Goal: Communication & Community: Answer question/provide support

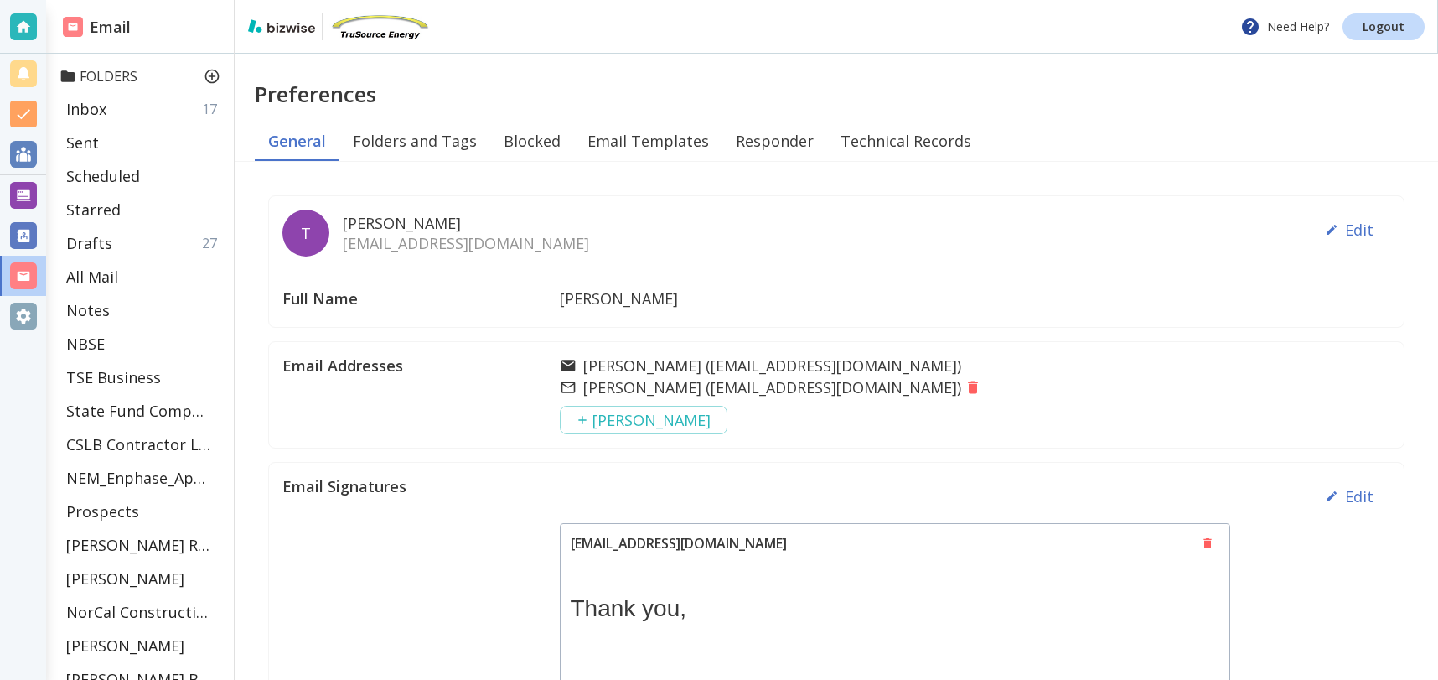
click at [99, 75] on p "Folders" at bounding box center [144, 76] width 168 height 18
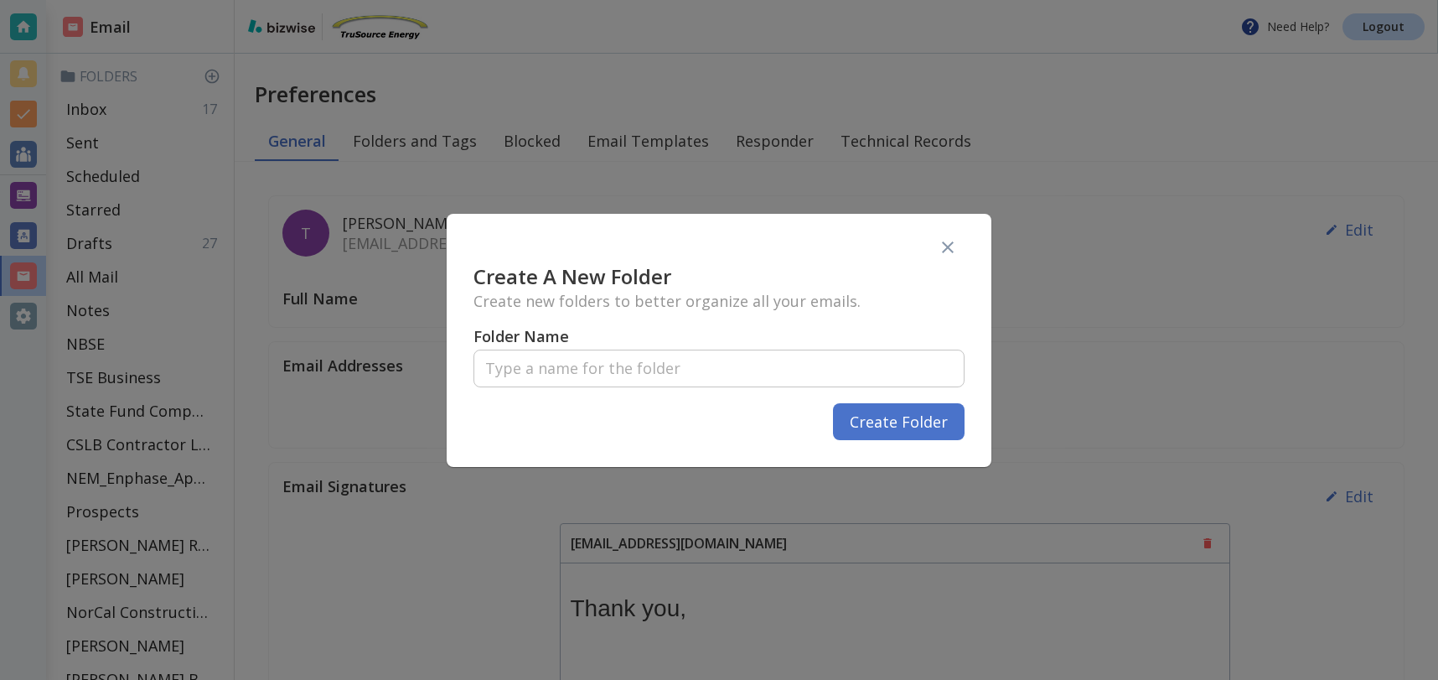
click at [945, 247] on icon "button" at bounding box center [948, 247] width 20 height 20
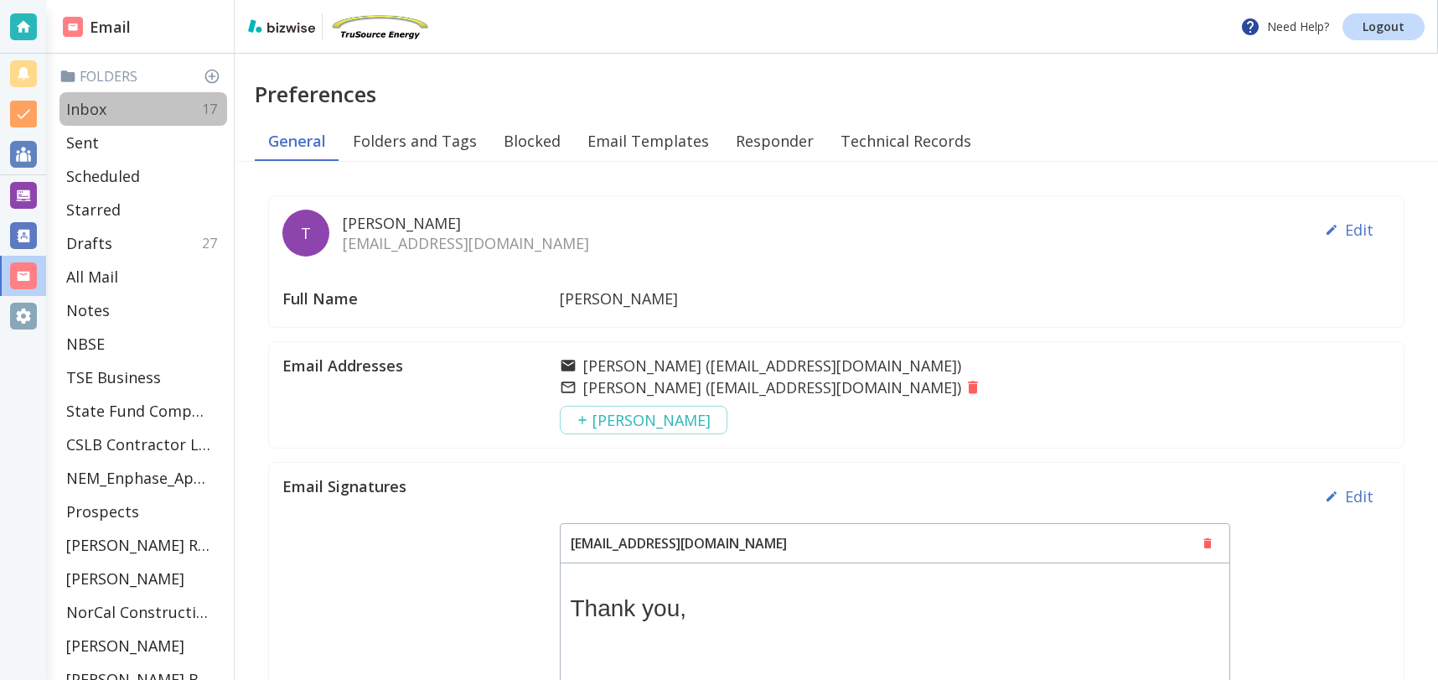
click at [129, 102] on div "Inbox 17" at bounding box center [144, 109] width 168 height 34
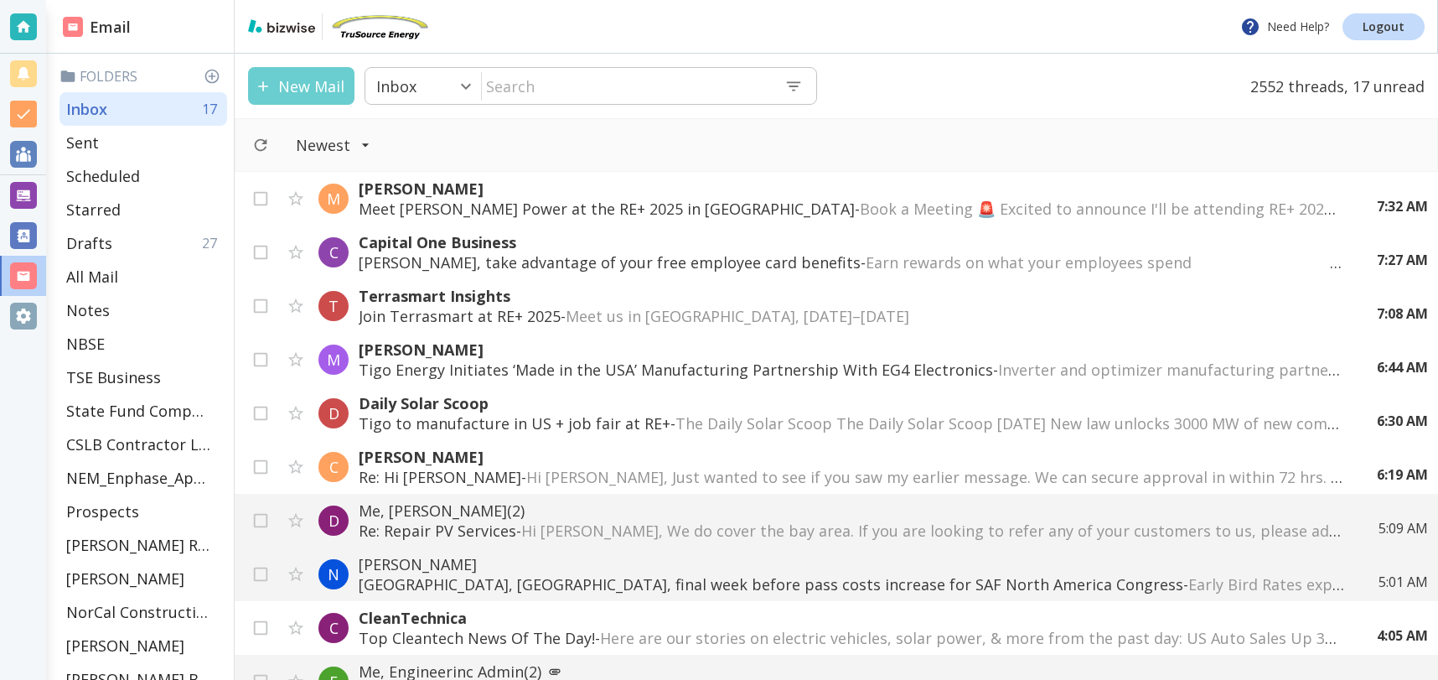
click at [315, 88] on button "New Mail" at bounding box center [301, 86] width 106 height 38
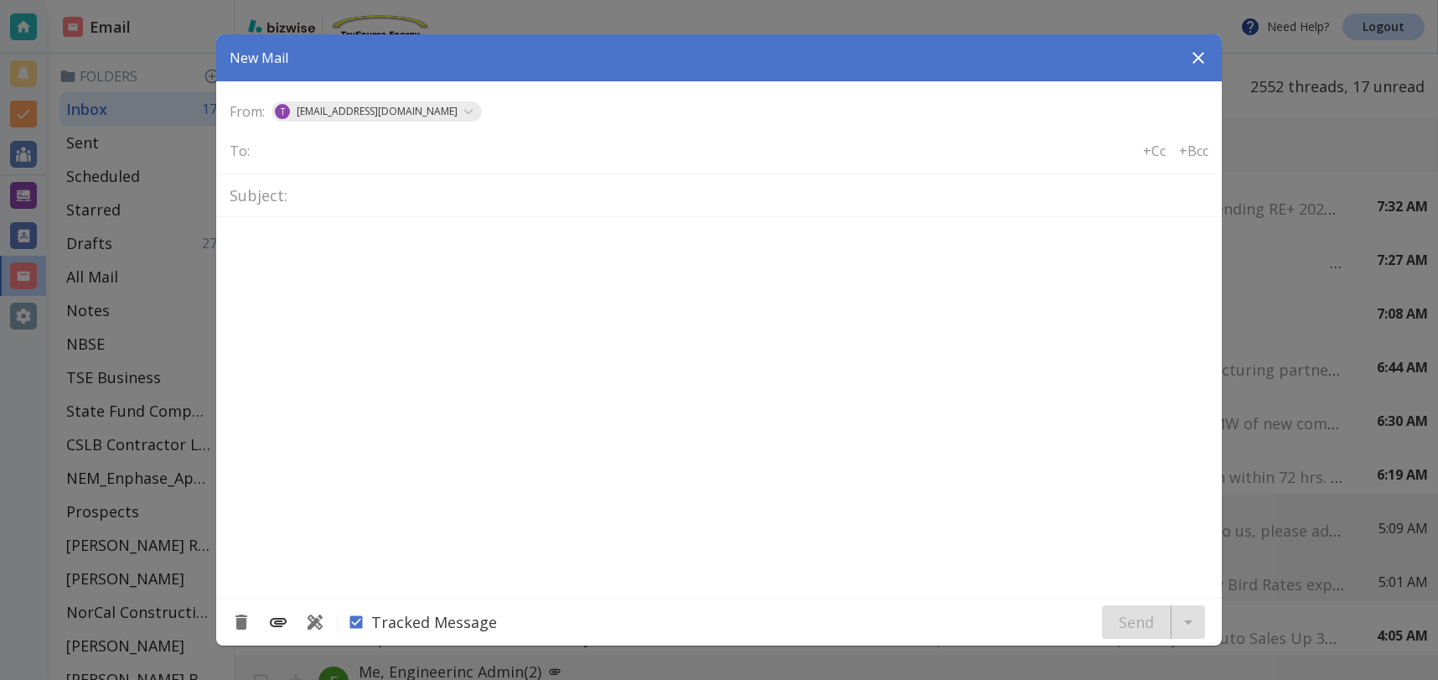
type textarea "<div class="bizwise_content"></div><div class="gmail_signature"><br>--<br><p>Th…"
click at [277, 620] on icon "Add Attachment" at bounding box center [278, 622] width 17 height 9
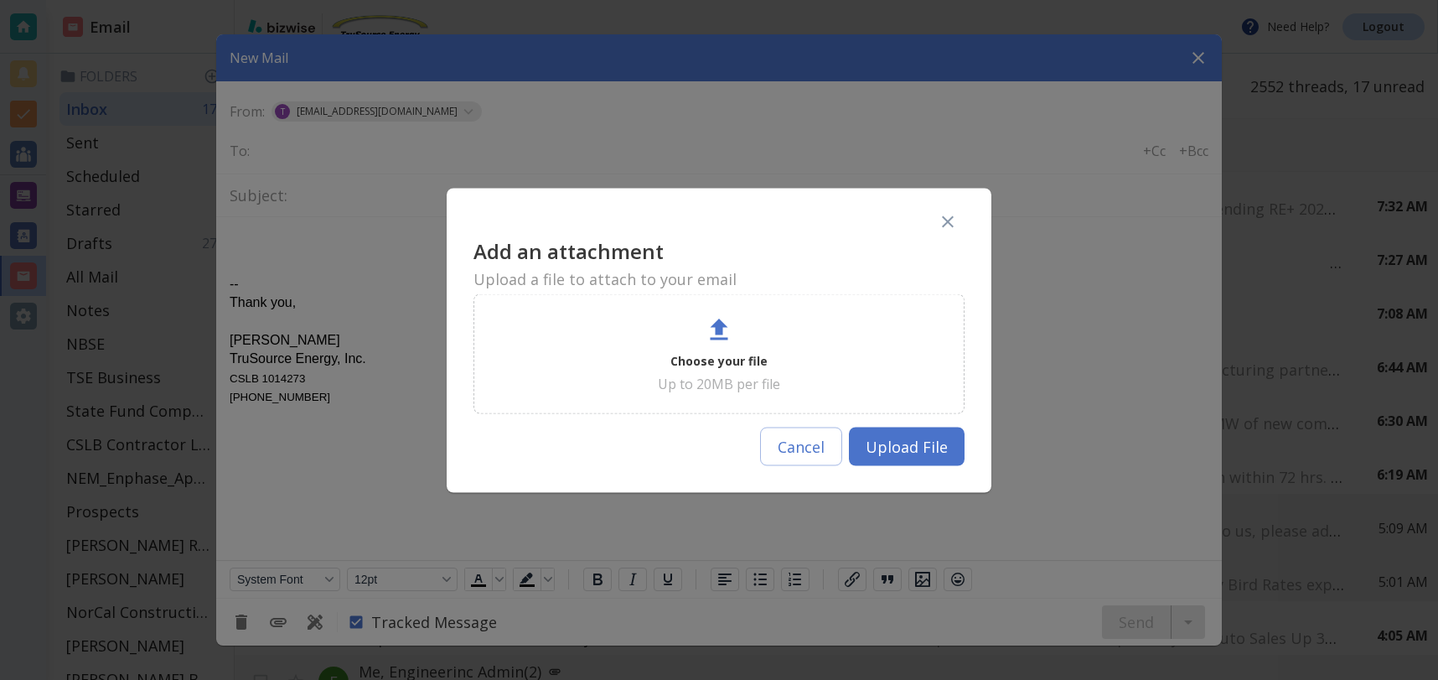
click at [711, 352] on p "Choose your file" at bounding box center [719, 360] width 97 height 20
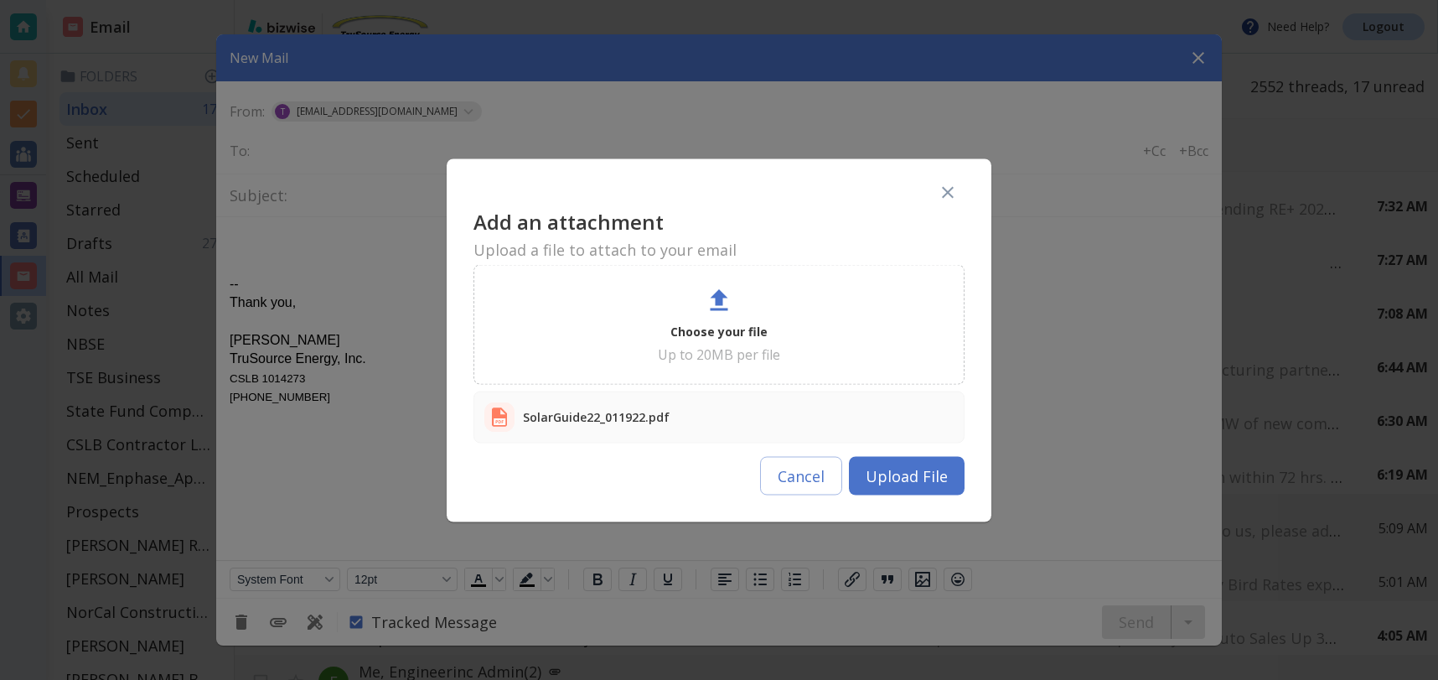
click at [914, 475] on button "Upload File" at bounding box center [907, 475] width 116 height 39
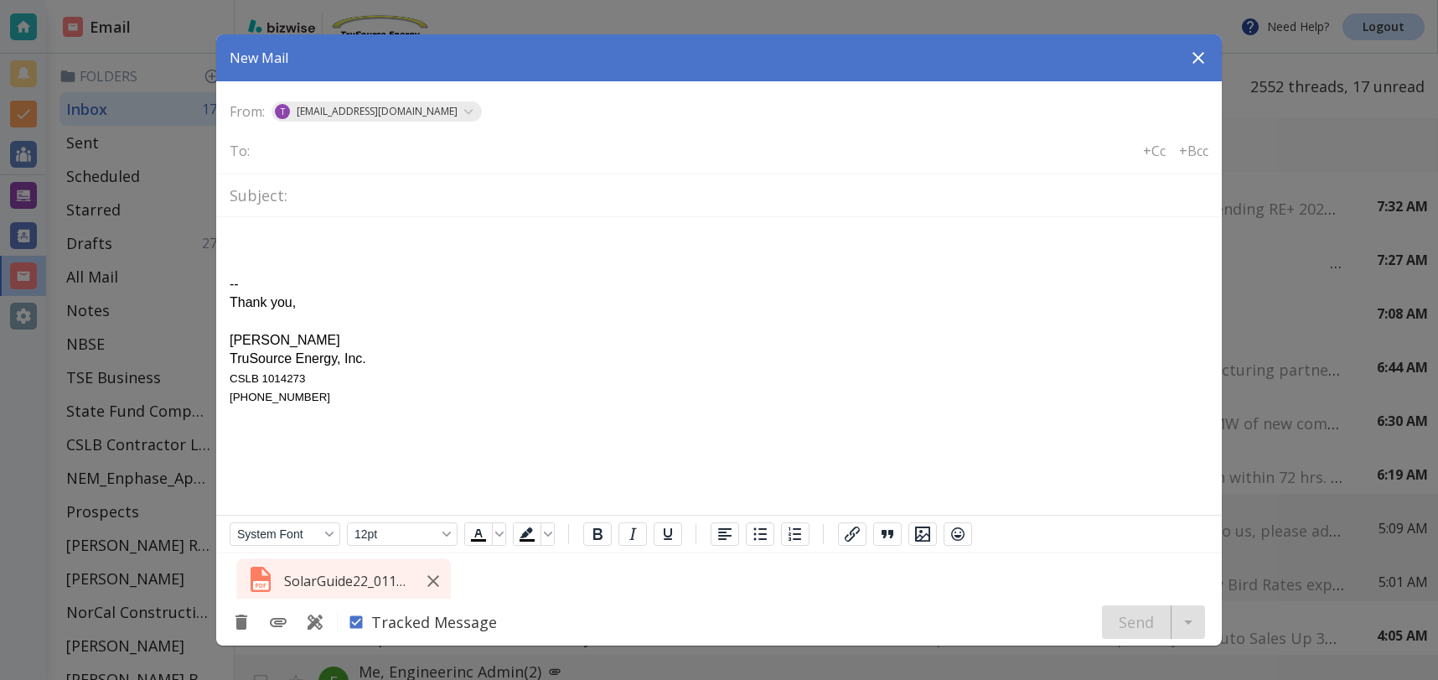
click at [294, 159] on input "text" at bounding box center [324, 149] width 135 height 23
type input "bschwarz387@gmail.com"
click at [347, 194] on input "text" at bounding box center [751, 195] width 915 height 29
type input "f"
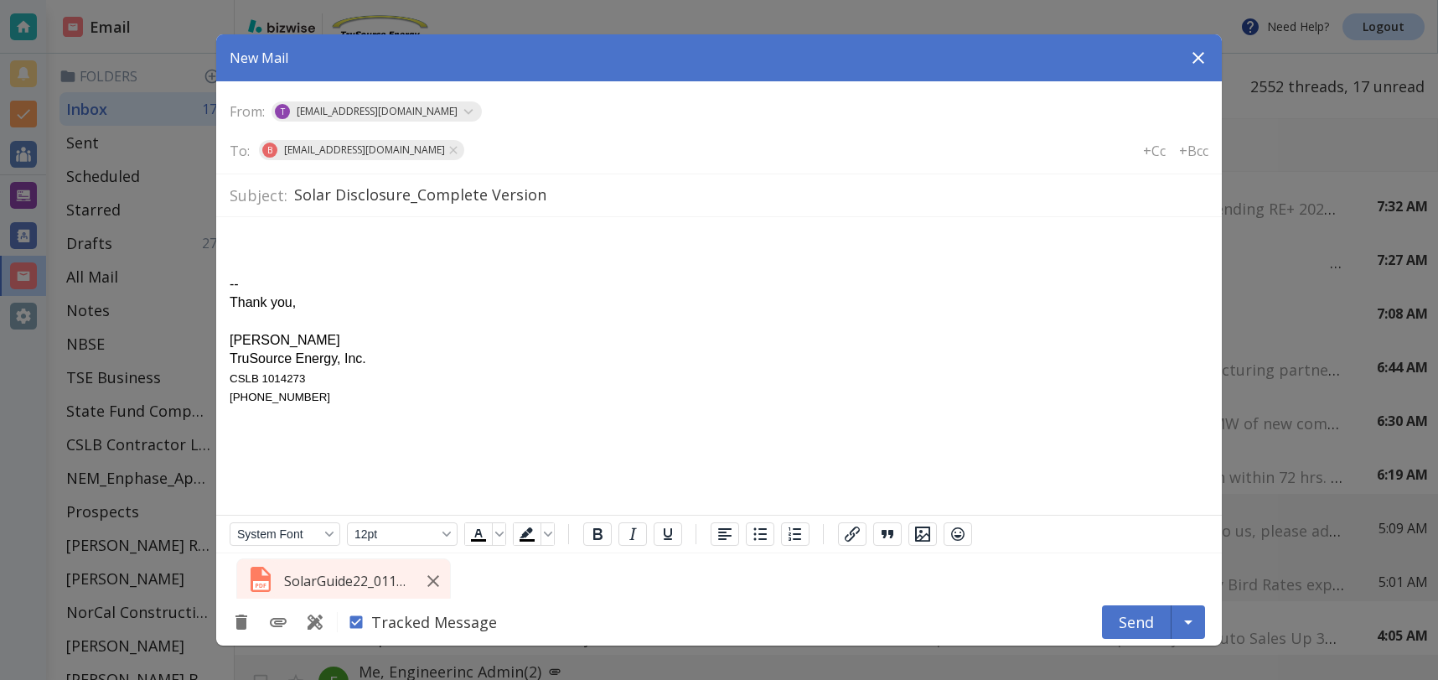
type input "Solar Disclosure_Complete Version"
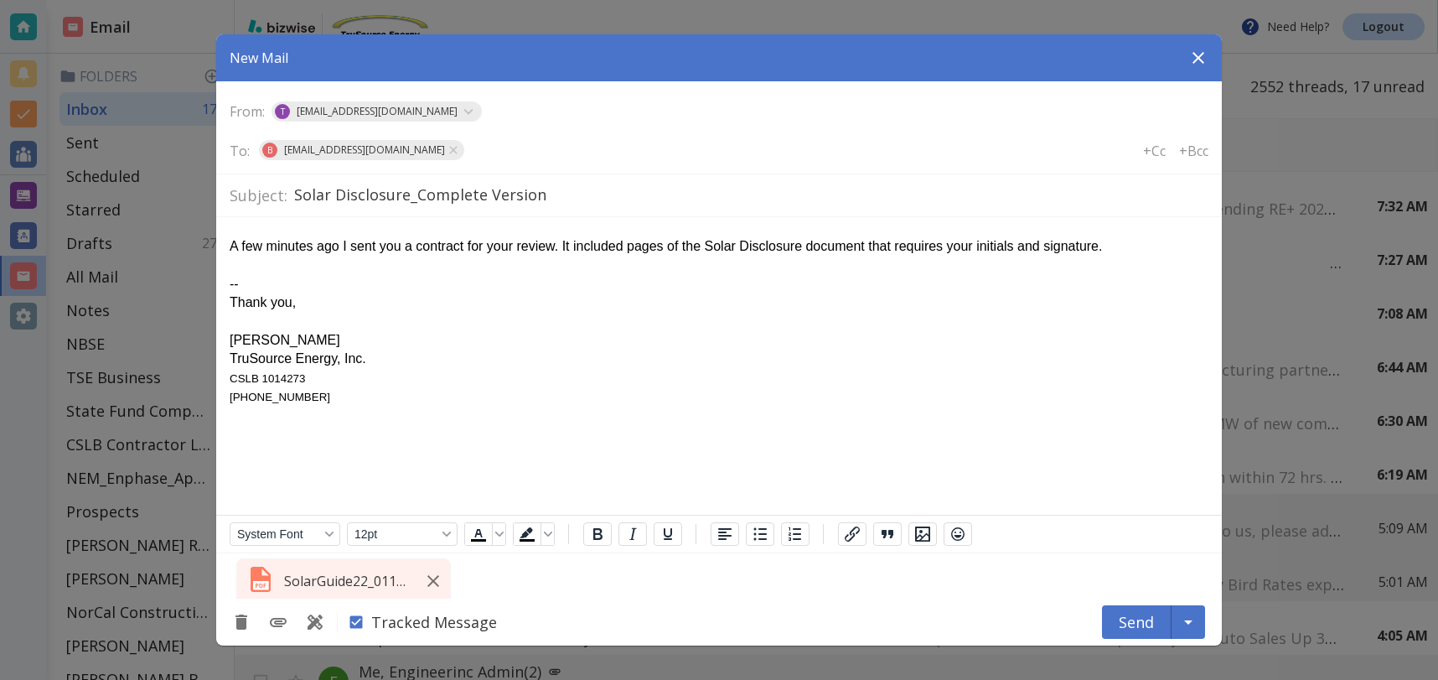
drag, startPoint x: 635, startPoint y: 246, endPoint x: 708, endPoint y: 263, distance: 75.6
click at [635, 246] on div "A few minutes ago I sent you a contract for your review. It included pages of t…" at bounding box center [719, 246] width 979 height 18
drag, startPoint x: 1170, startPoint y: 242, endPoint x: 1202, endPoint y: 253, distance: 33.7
click at [1174, 245] on div "A few minutes ago I sent you a contract for your review. It included certin pag…" at bounding box center [719, 246] width 979 height 18
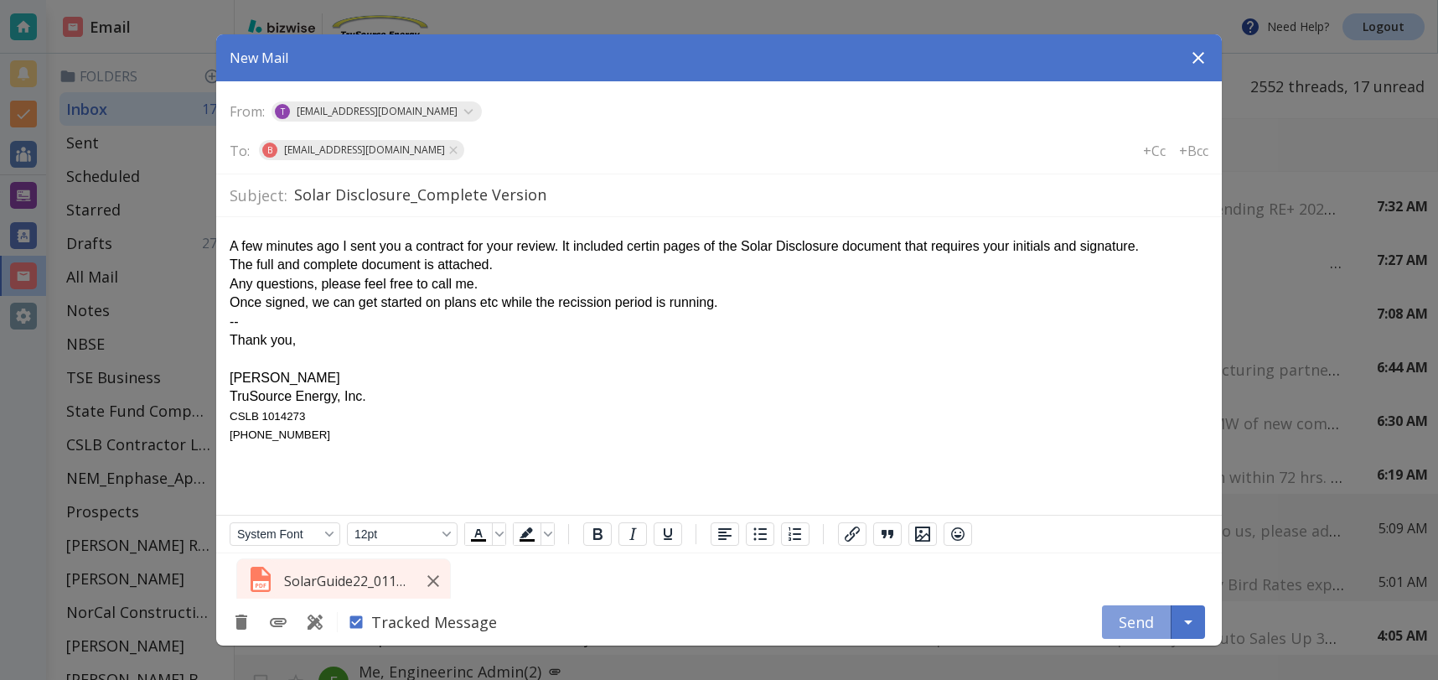
click at [1135, 622] on button "Send" at bounding box center [1137, 622] width 70 height 34
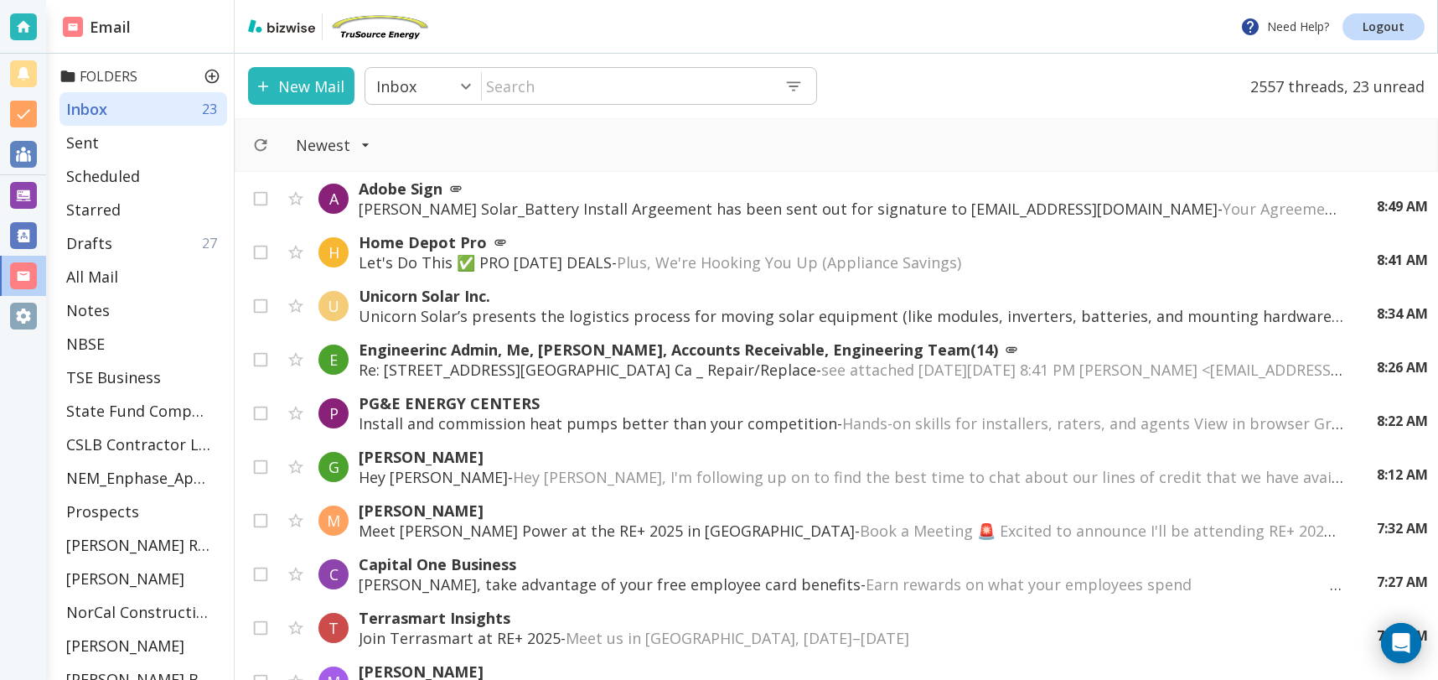
click at [210, 75] on icon at bounding box center [212, 76] width 17 height 17
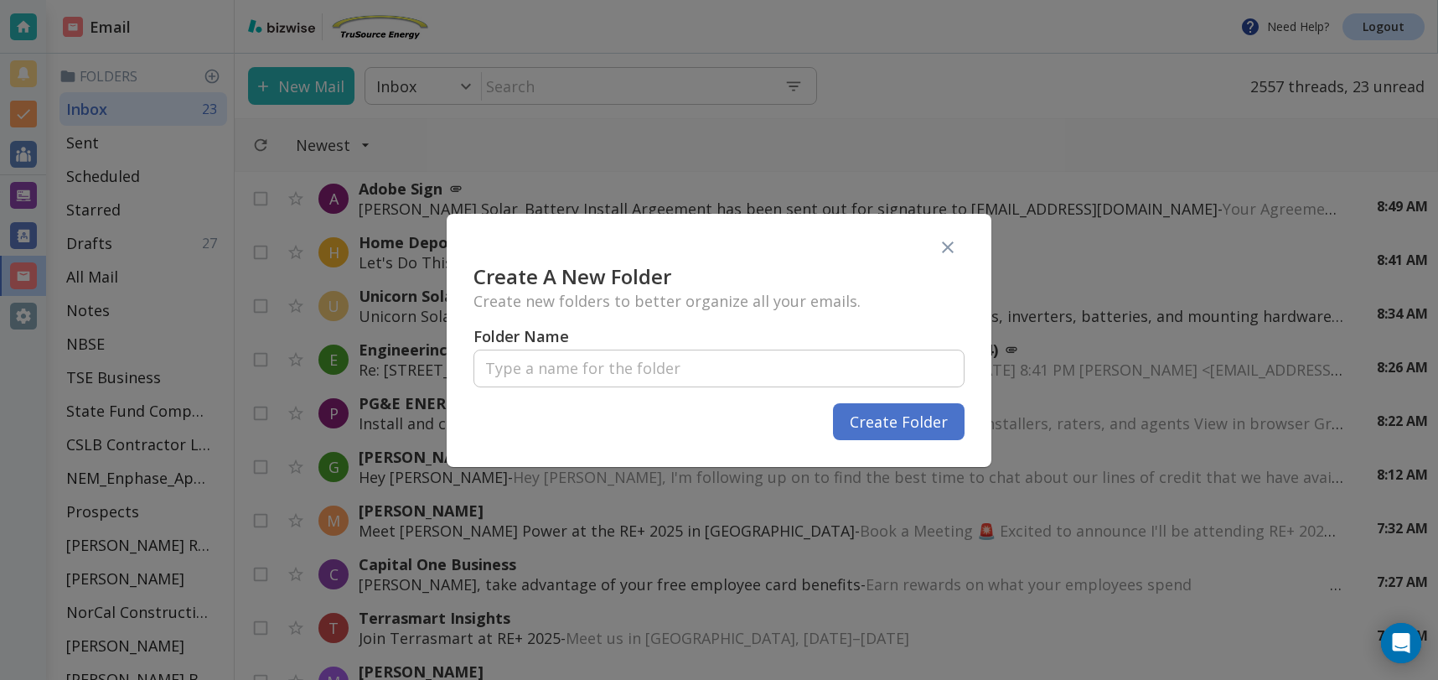
click at [532, 370] on input "text" at bounding box center [719, 368] width 491 height 49
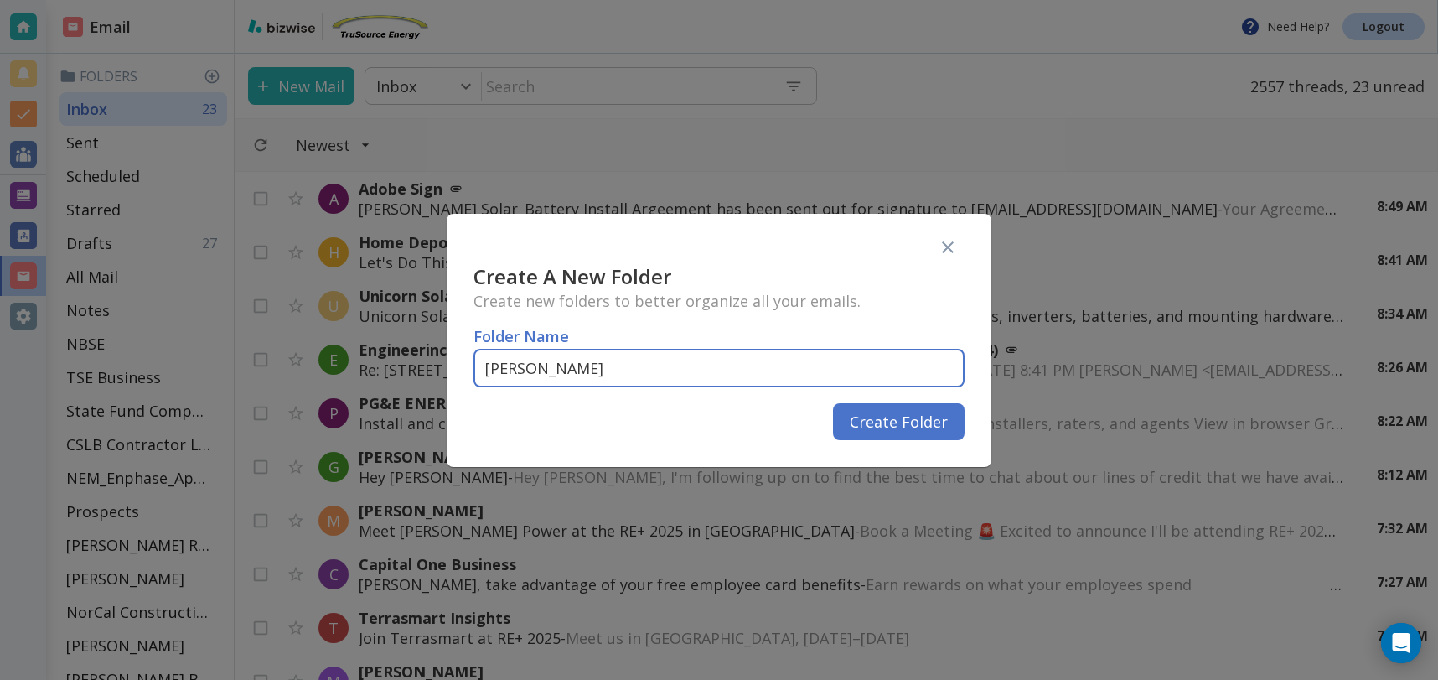
type input "[PERSON_NAME]"
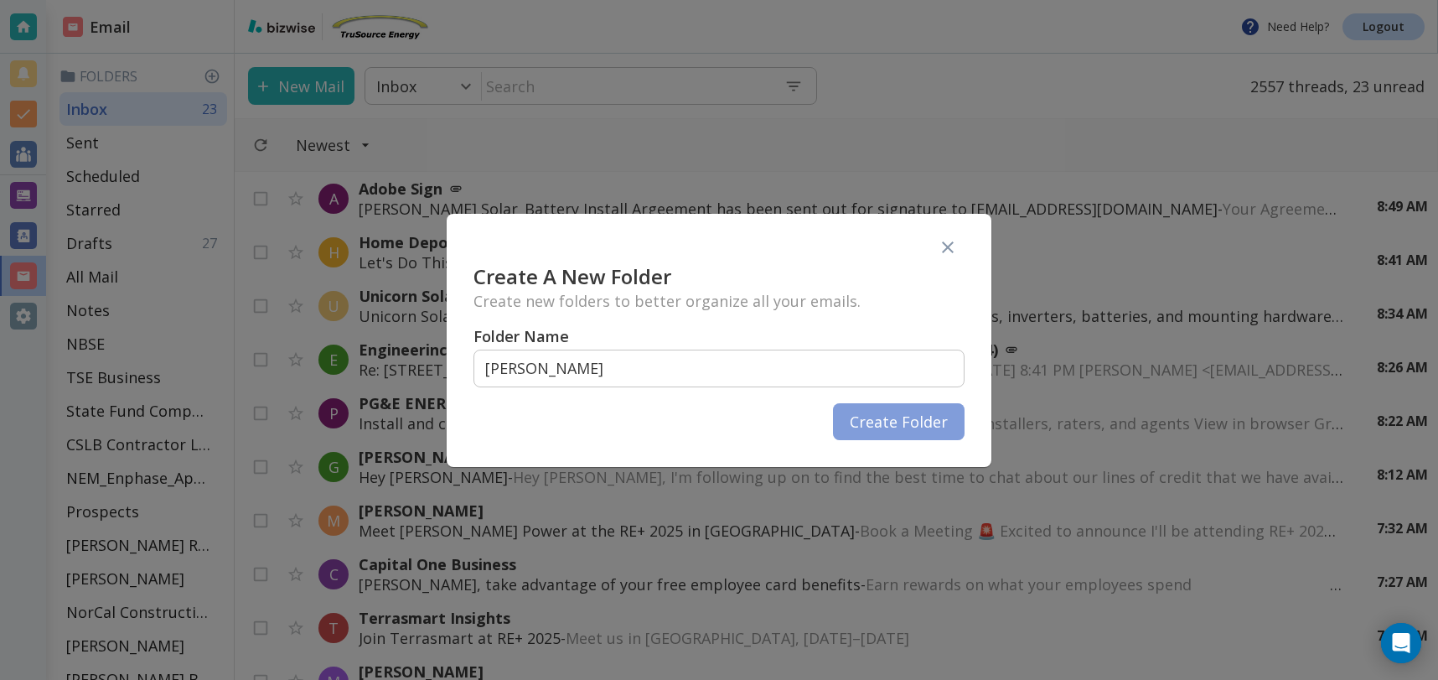
click at [903, 425] on button "Create Folder" at bounding box center [899, 421] width 132 height 37
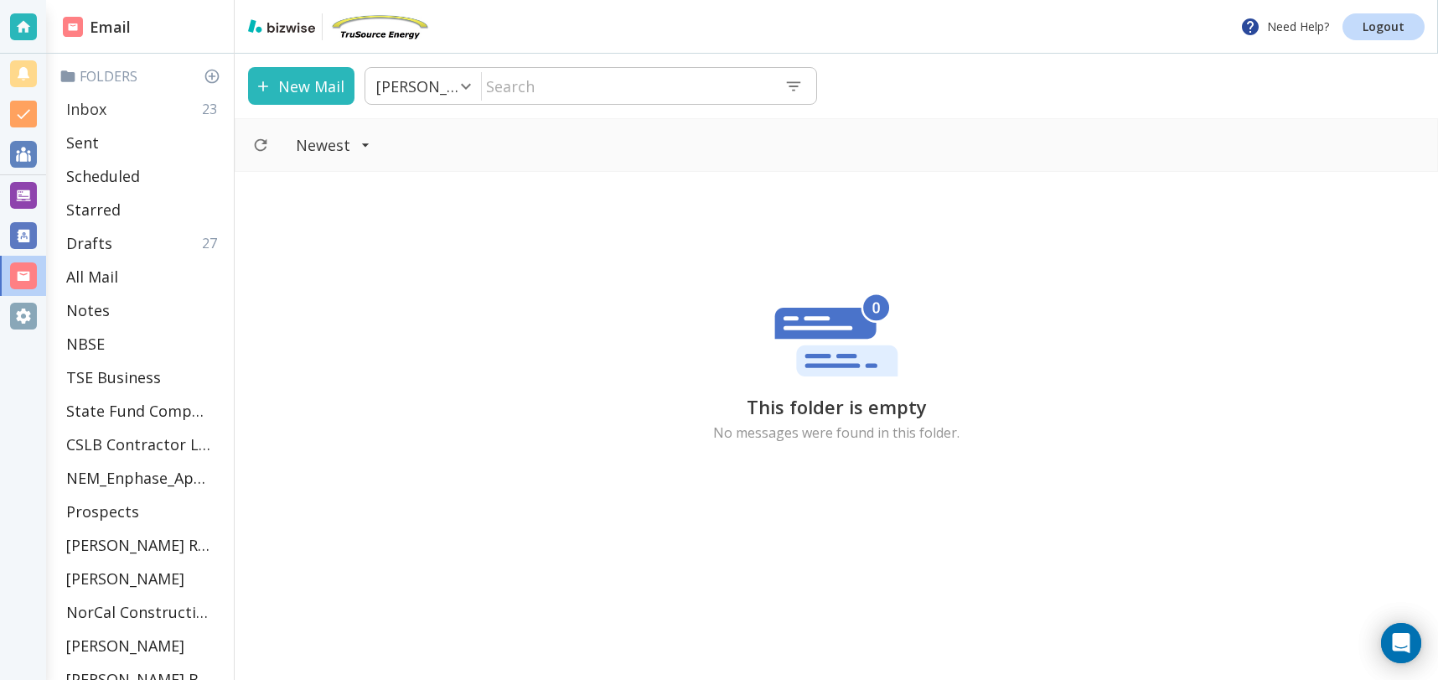
click at [101, 101] on p "Inbox" at bounding box center [86, 109] width 40 height 20
type input "0"
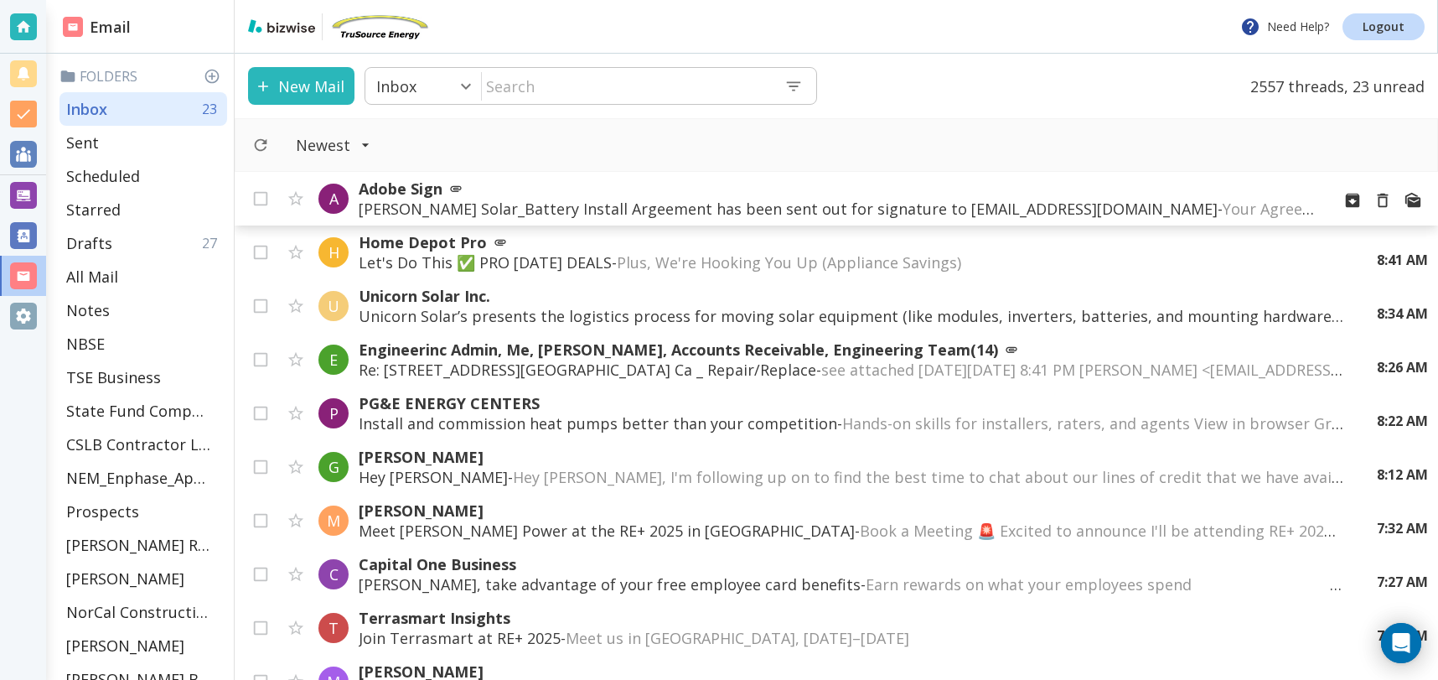
click at [831, 200] on p "[PERSON_NAME] Solar_Battery Install Argeement has been sent out for signature t…" at bounding box center [838, 209] width 959 height 20
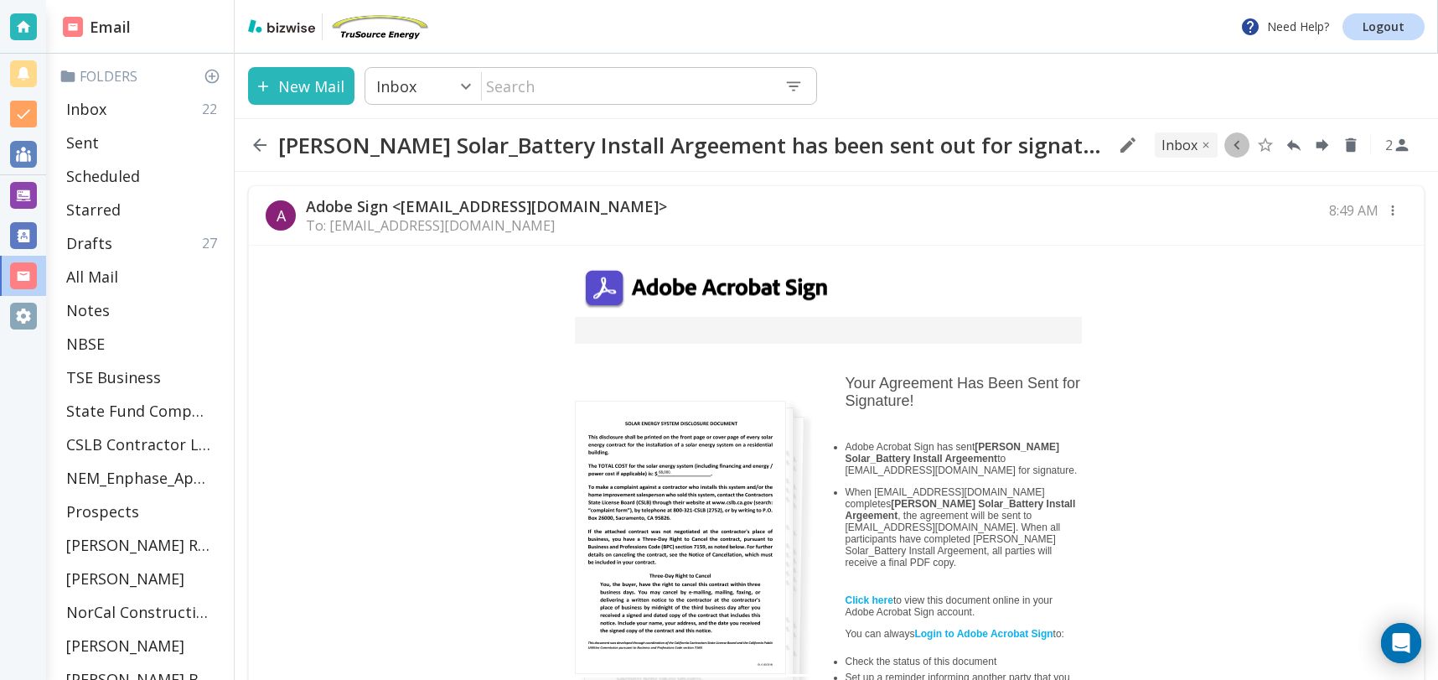
click at [1241, 148] on icon "button" at bounding box center [1237, 145] width 18 height 18
click at [1169, 147] on icon "Move to Folder" at bounding box center [1172, 145] width 15 height 13
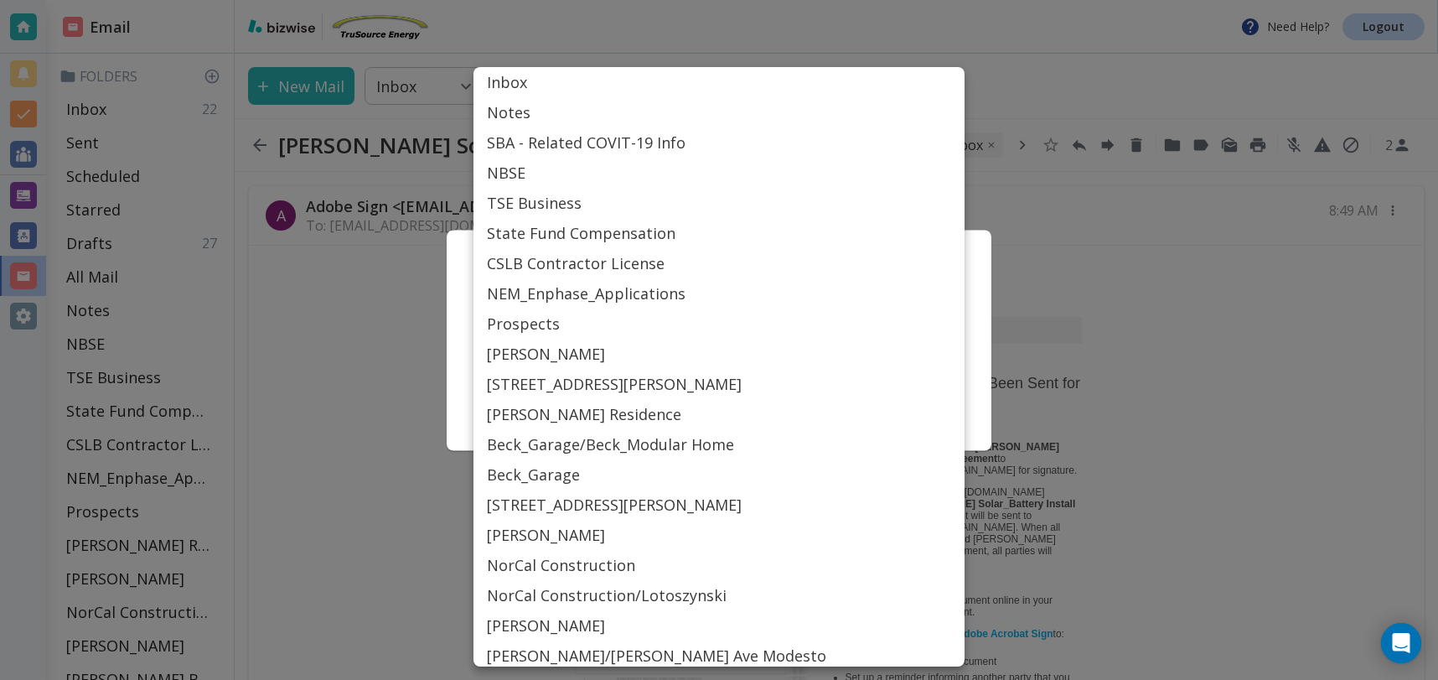
click at [680, 0] on body "Need Help? Logout Email Folders Inbox 22 Sent Scheduled Starred Drafts 27 All M…" at bounding box center [719, 0] width 1438 height 0
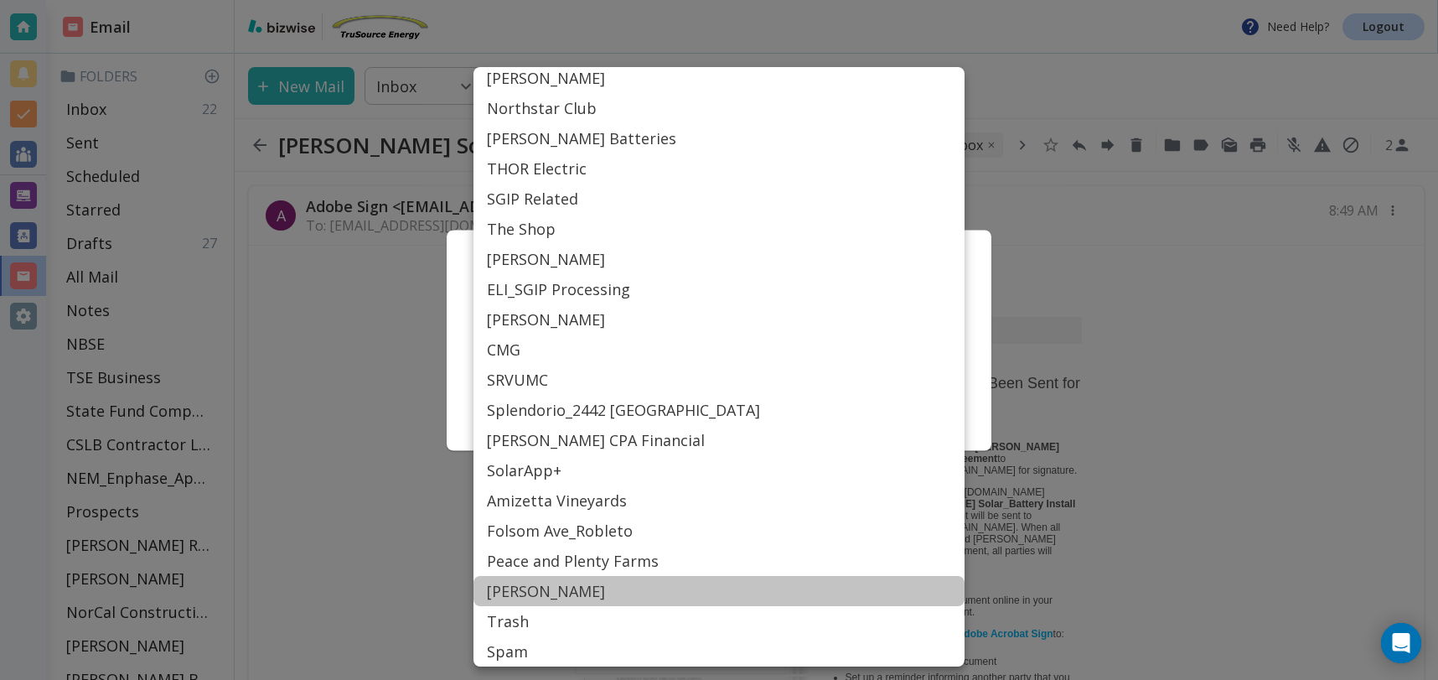
click at [505, 591] on li "[PERSON_NAME]" at bounding box center [719, 591] width 491 height 30
type input "Label_84"
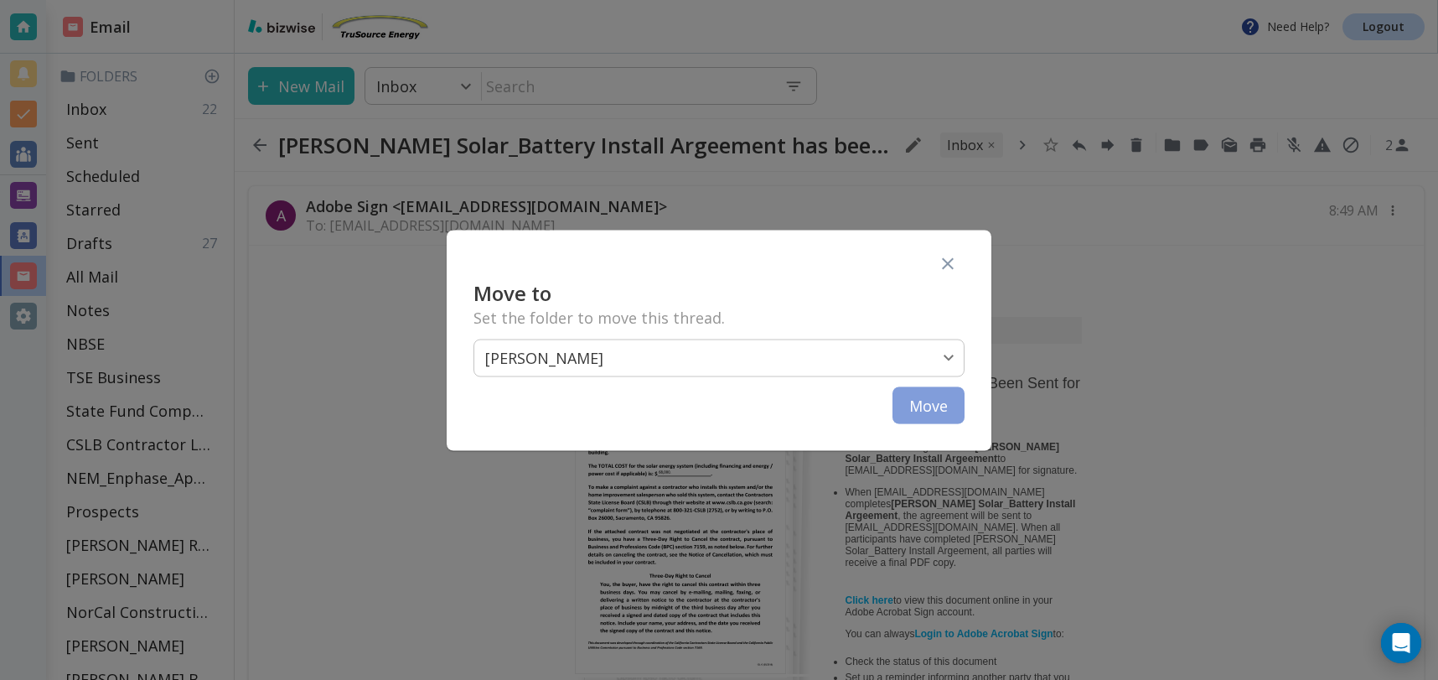
click at [958, 415] on button "Move" at bounding box center [929, 404] width 72 height 37
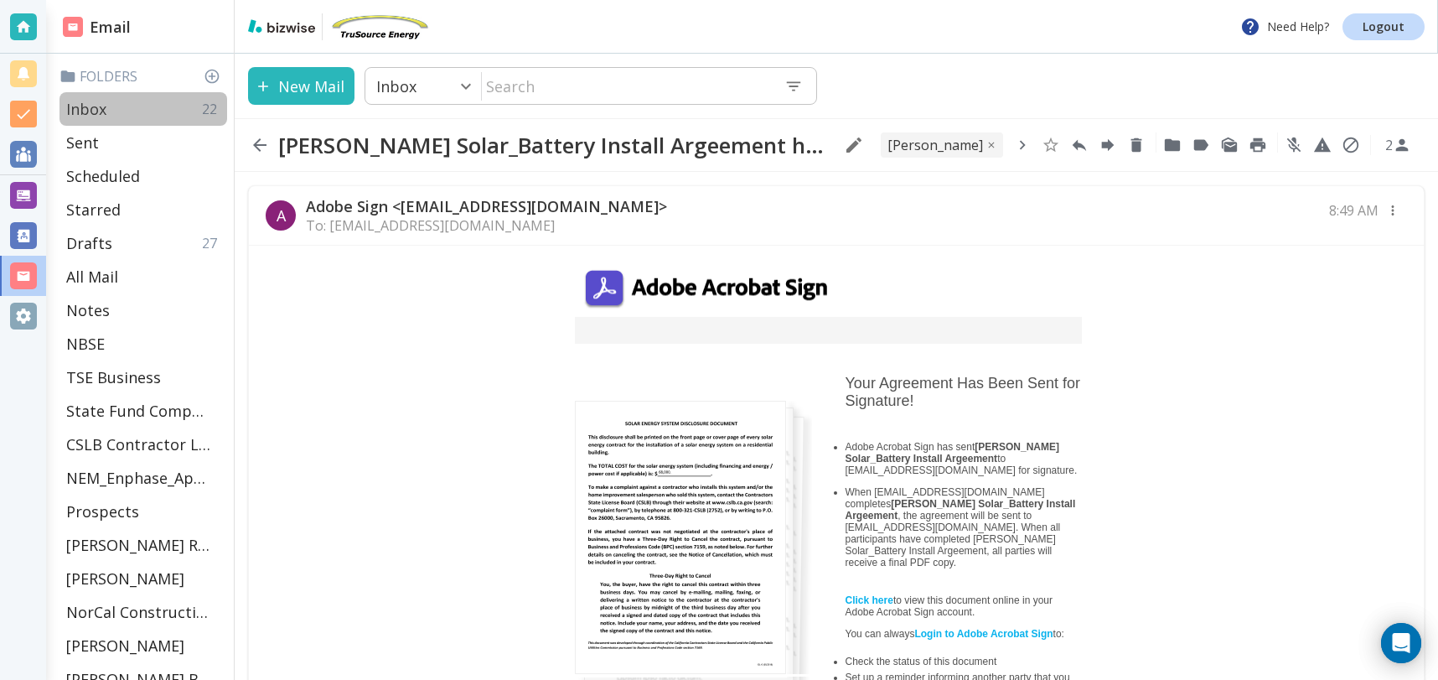
click at [98, 106] on p "Inbox" at bounding box center [86, 109] width 40 height 20
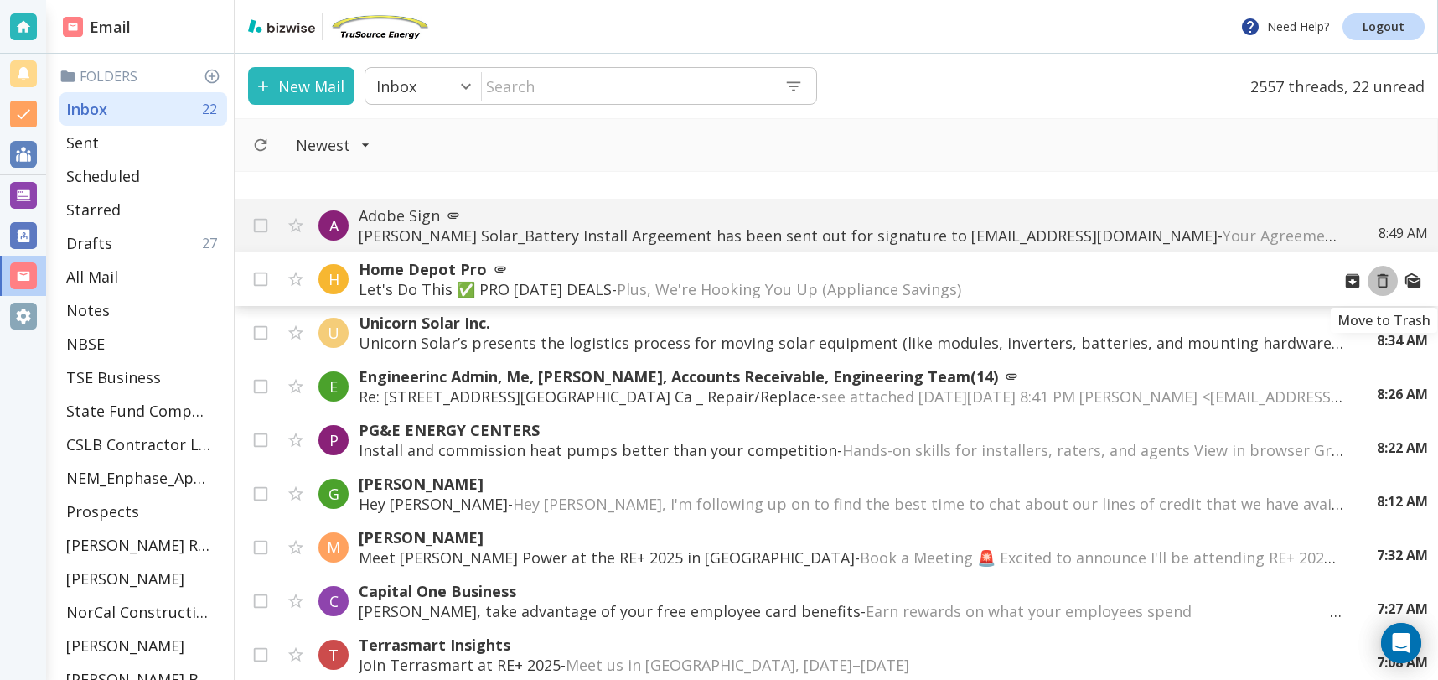
click at [1382, 284] on icon "Move to Trash" at bounding box center [1383, 281] width 18 height 18
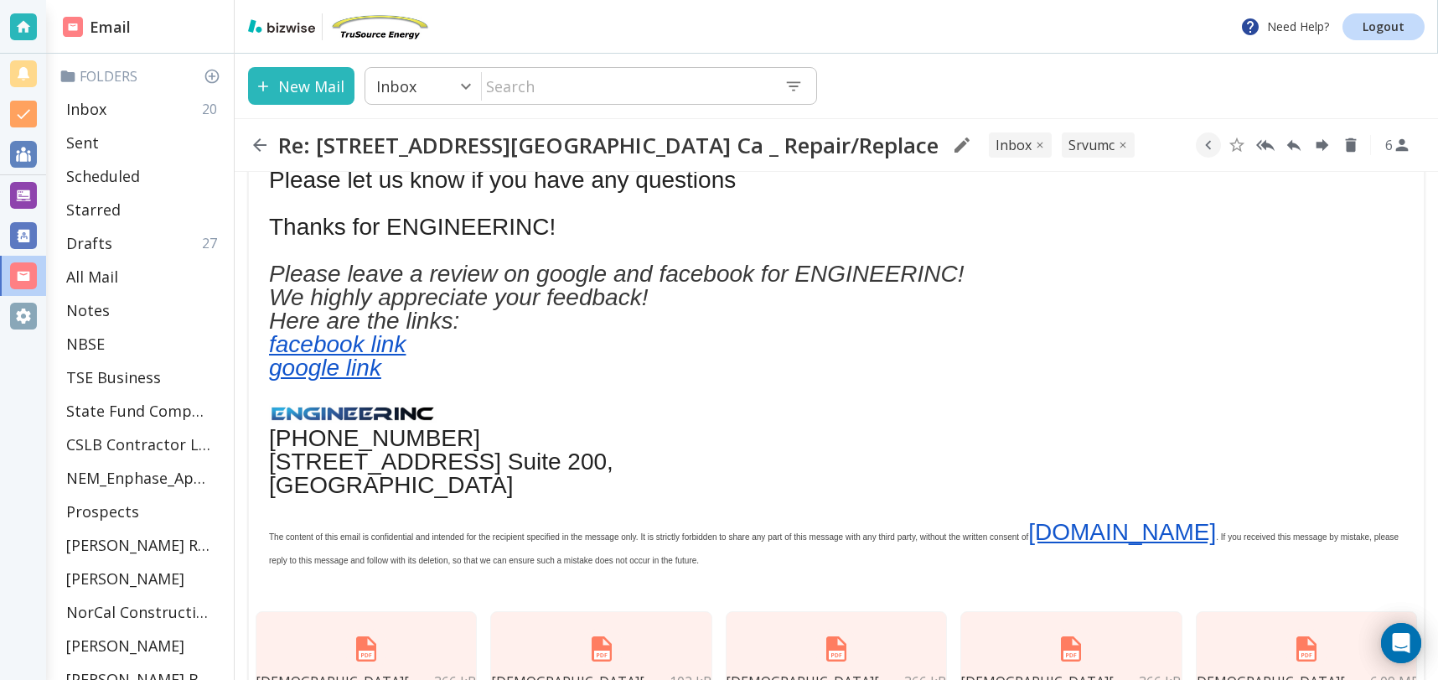
scroll to position [1297, 0]
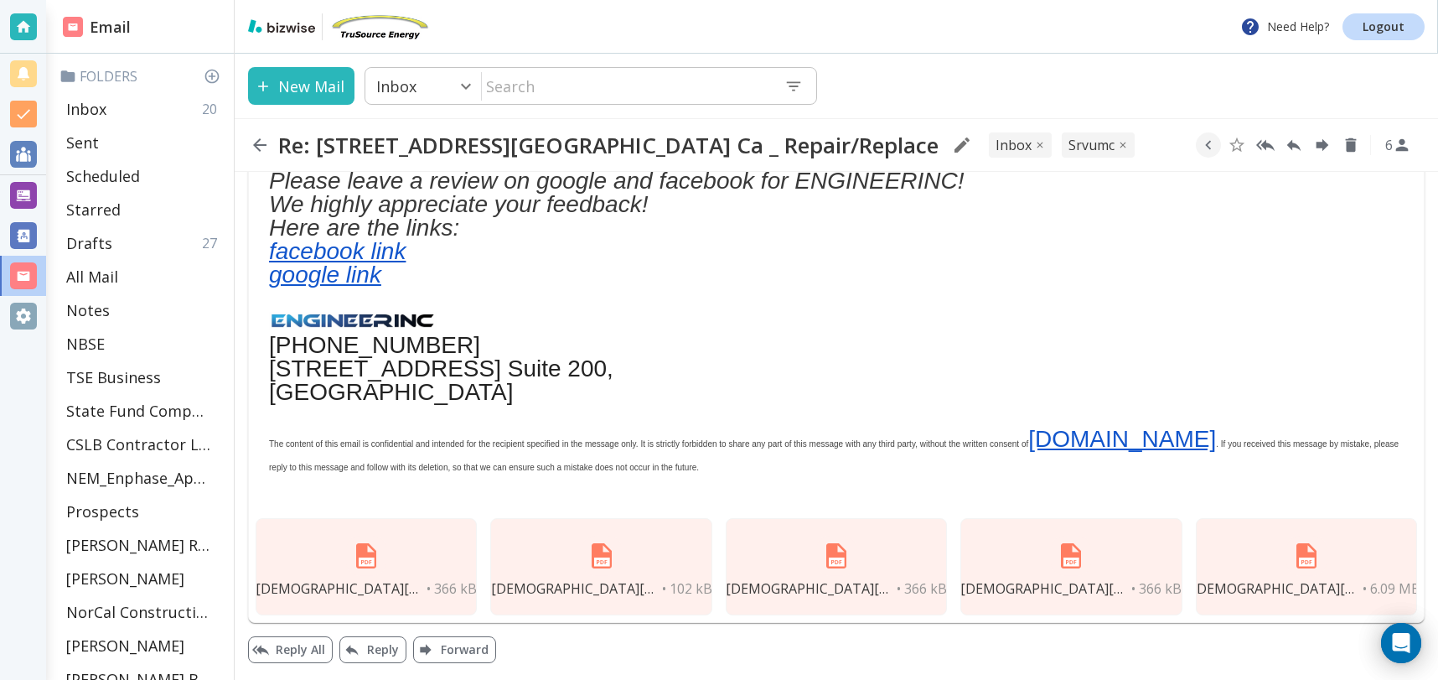
click at [402, 568] on div "[DEMOGRAPHIC_DATA][PERSON_NAME] - [GEOGRAPHIC_DATA] 4_PE_Calcs_[DATE].pdf • 366…" at bounding box center [366, 566] width 221 height 97
click at [364, 564] on img at bounding box center [366, 556] width 40 height 40
click at [599, 570] on img at bounding box center [602, 556] width 40 height 40
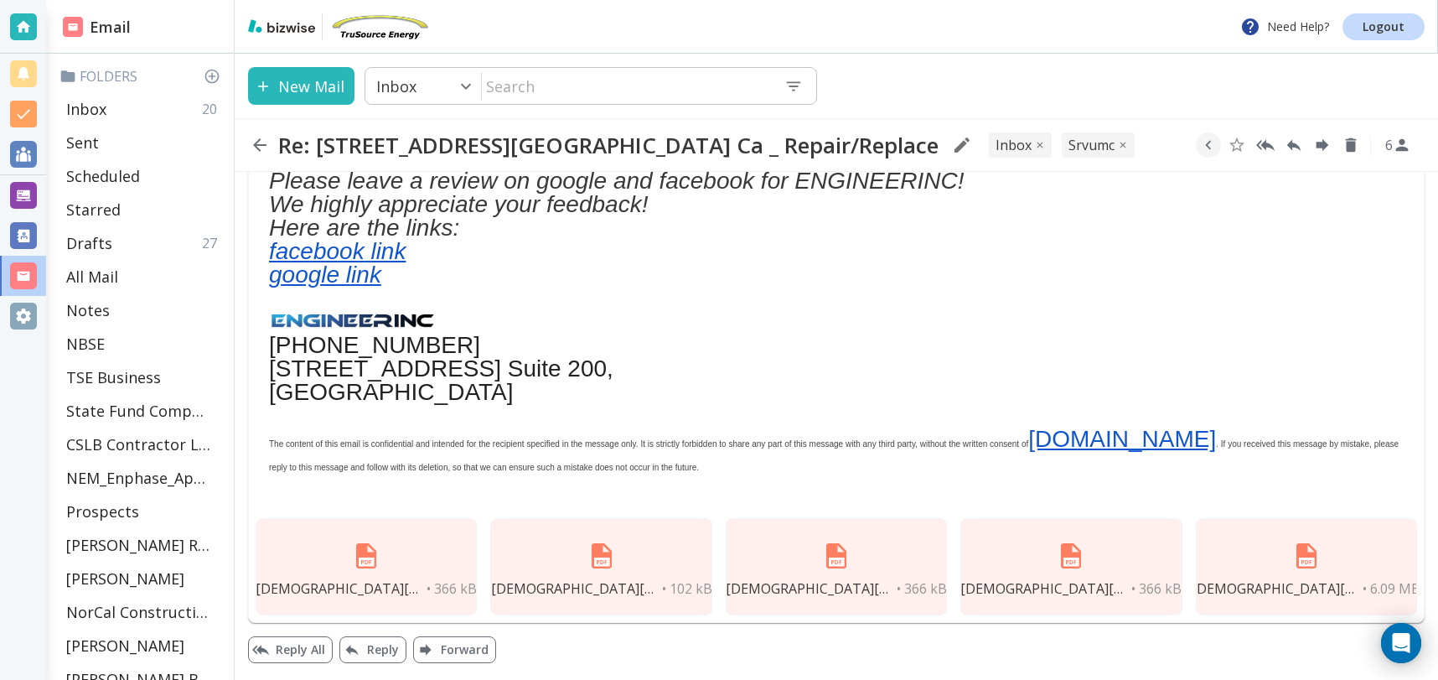
click at [850, 584] on span "[DEMOGRAPHIC_DATA][PERSON_NAME] - [GEOGRAPHIC_DATA][DATE].pdf" at bounding box center [810, 588] width 168 height 18
click at [1096, 557] on div "[DEMOGRAPHIC_DATA][PERSON_NAME] - [GEOGRAPHIC_DATA] 3_PE_Calcs_[DATE].pdf • 366…" at bounding box center [1071, 566] width 221 height 97
click at [1101, 550] on div "[DEMOGRAPHIC_DATA][PERSON_NAME] - [GEOGRAPHIC_DATA] 3_PE_Calcs_[DATE].pdf • 366…" at bounding box center [1071, 566] width 221 height 97
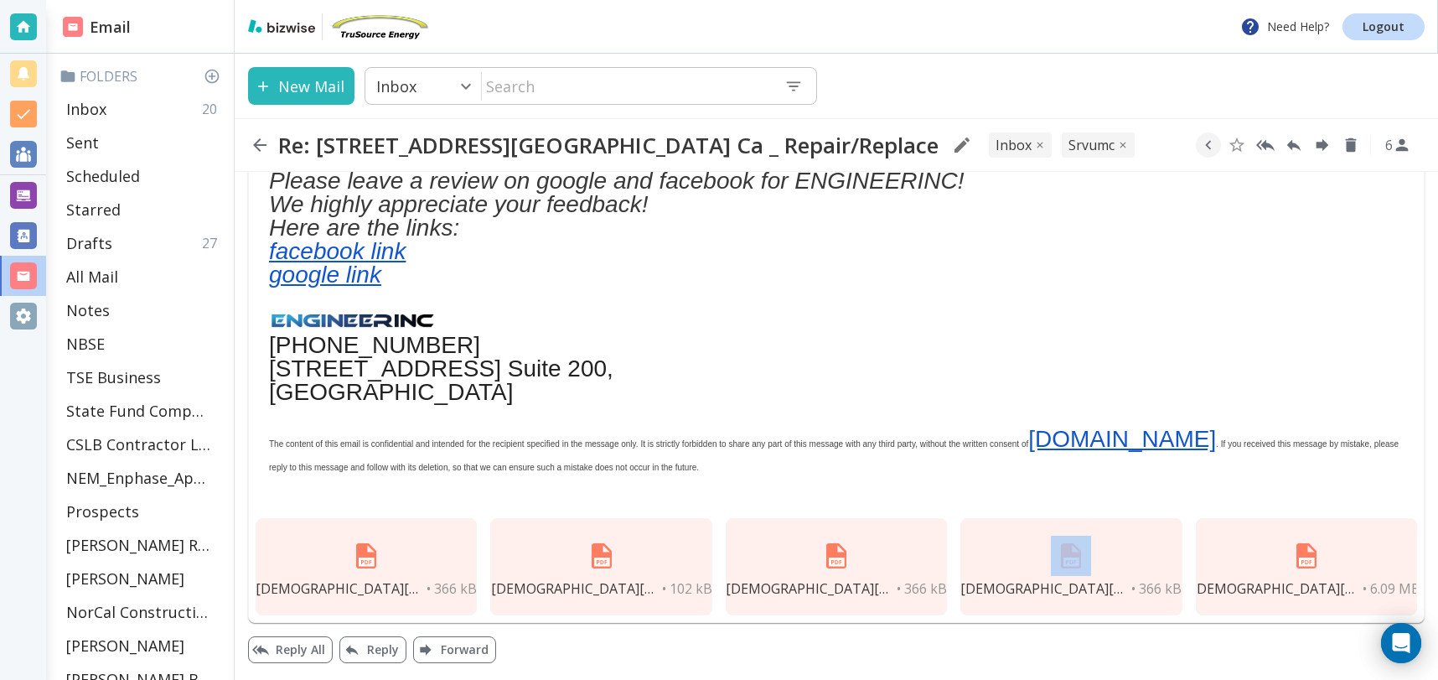
click at [1101, 550] on div "[DEMOGRAPHIC_DATA][PERSON_NAME] - [GEOGRAPHIC_DATA] 3_PE_Calcs_[DATE].pdf • 366…" at bounding box center [1071, 566] width 221 height 97
click at [1360, 528] on div "[DEMOGRAPHIC_DATA][PERSON_NAME] Solar Drawings.pdf • 6.09 MB" at bounding box center [1306, 566] width 221 height 97
click at [1357, 542] on div "[DEMOGRAPHIC_DATA][PERSON_NAME] Solar Drawings.pdf • 6.09 MB" at bounding box center [1306, 566] width 221 height 97
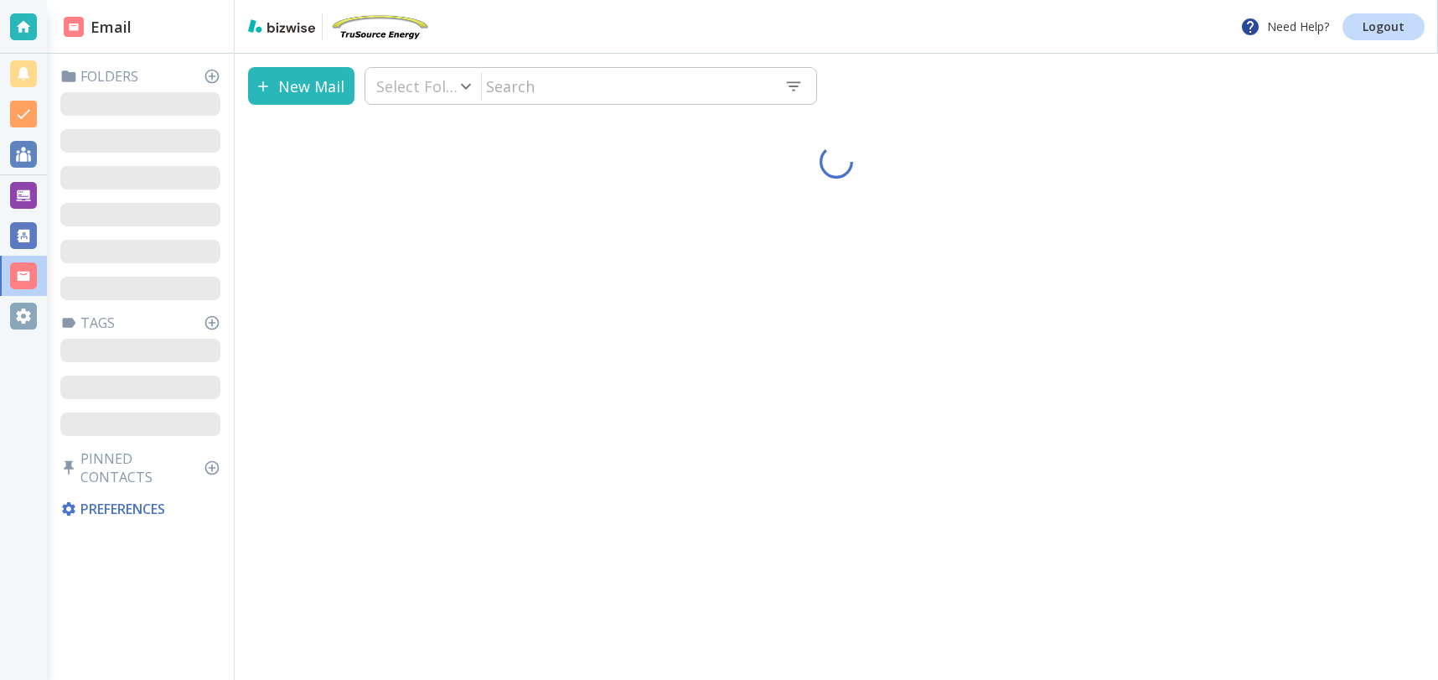
type input "0"
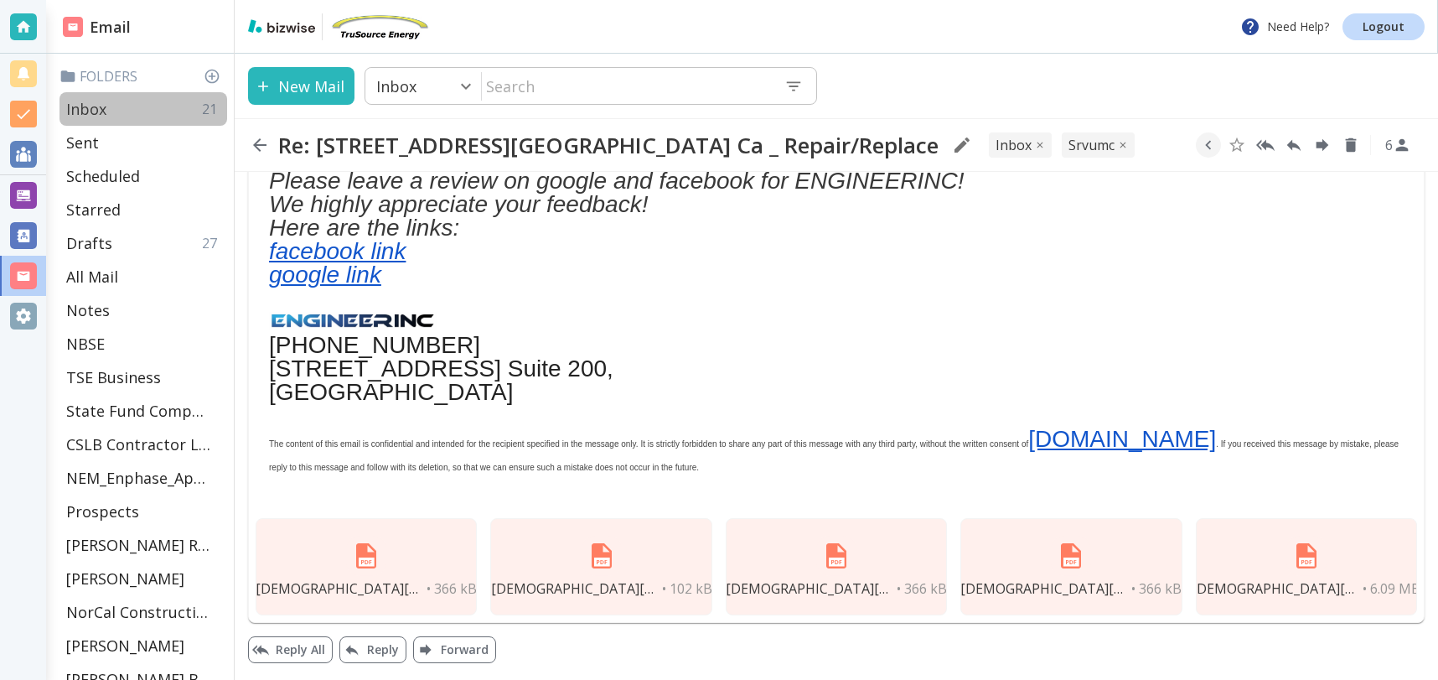
click at [153, 109] on div "Inbox 21" at bounding box center [144, 109] width 168 height 34
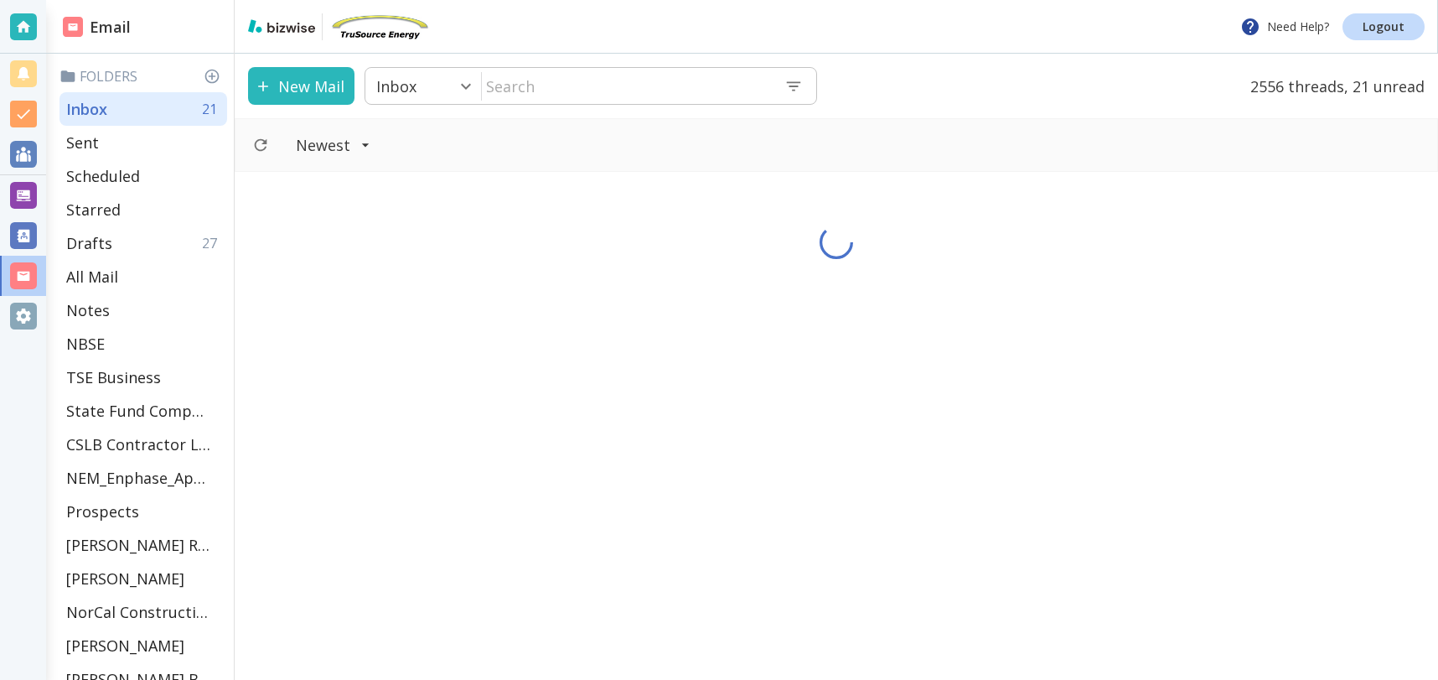
click at [558, 88] on input "text" at bounding box center [626, 86] width 289 height 34
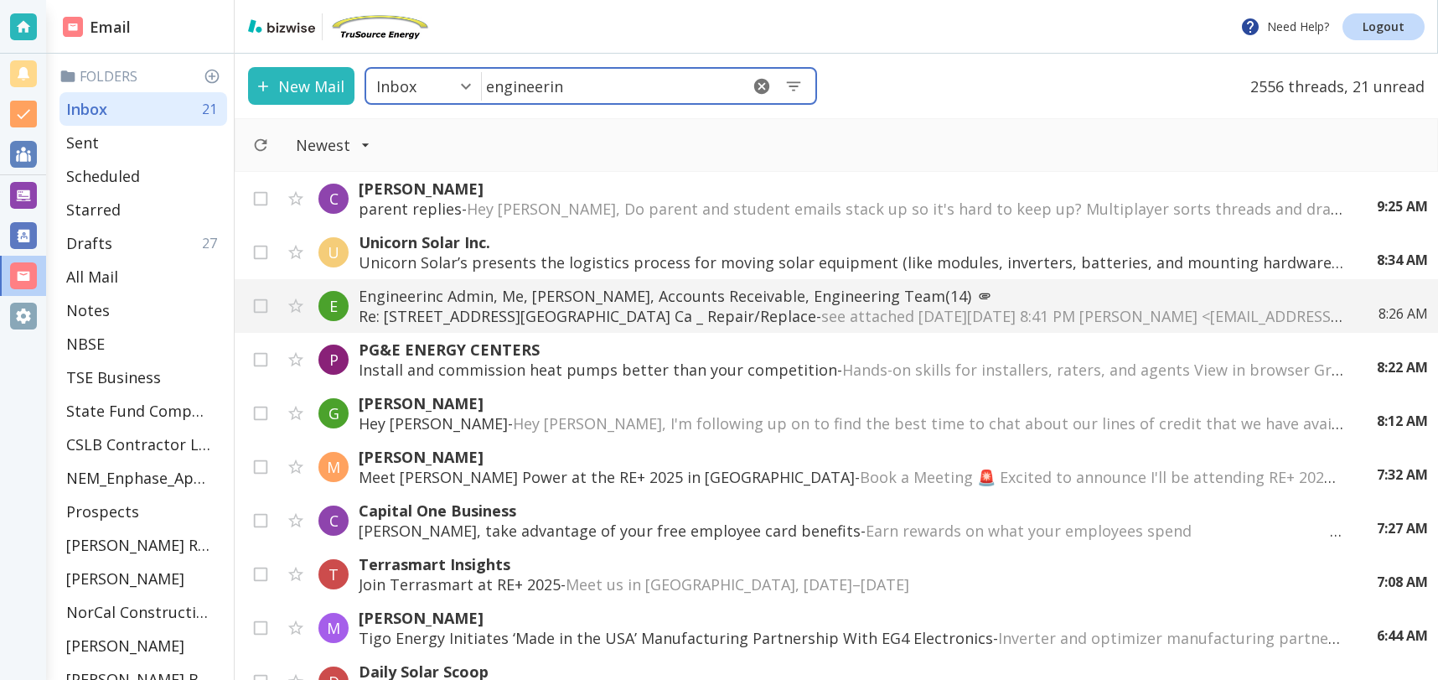
type input "engineerinc"
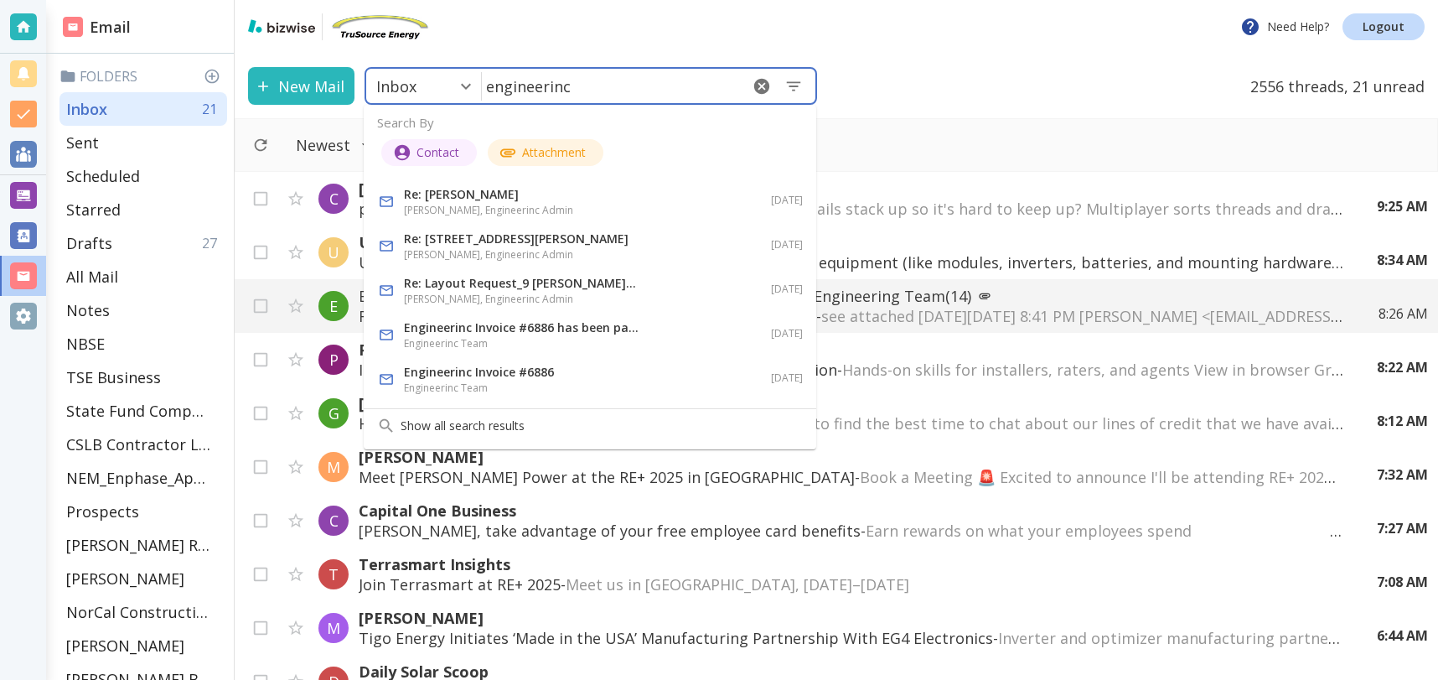
click at [609, 250] on h6 "Tony Cilenti, Engineerinc Admin" at bounding box center [521, 254] width 235 height 17
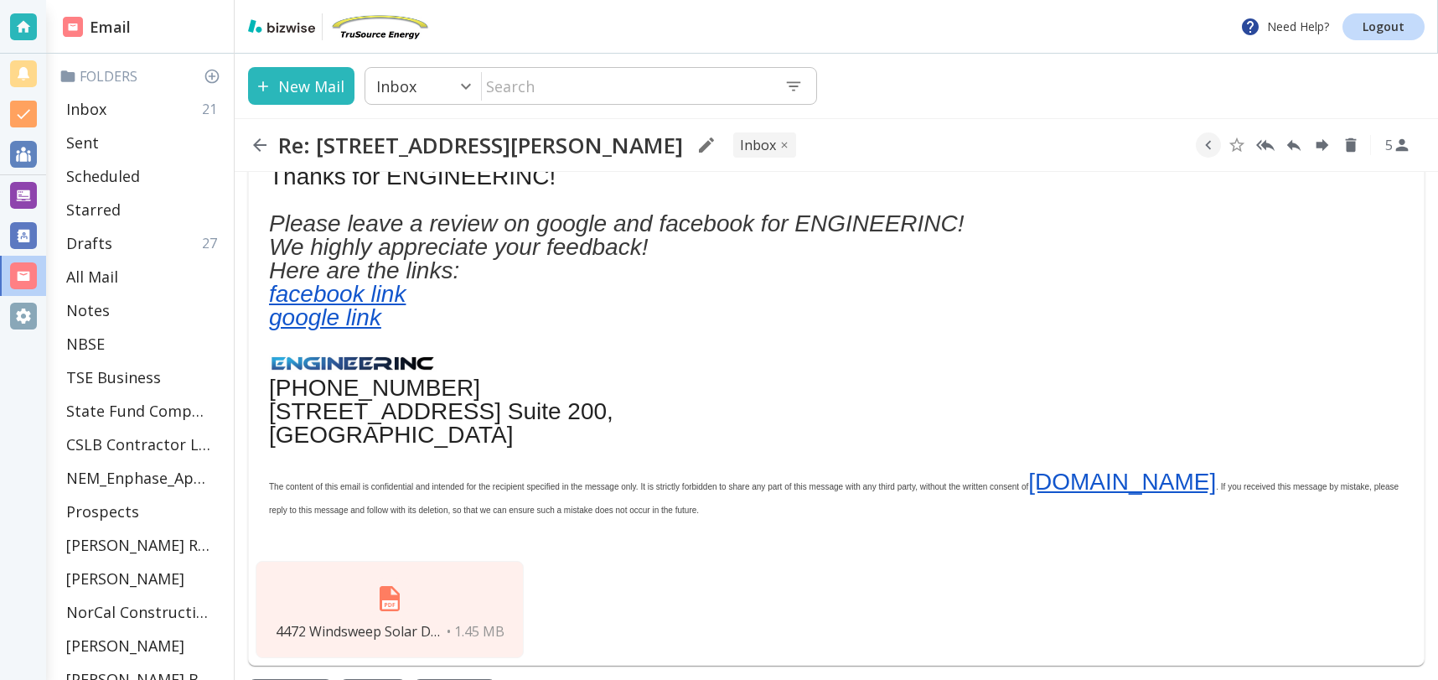
scroll to position [559, 0]
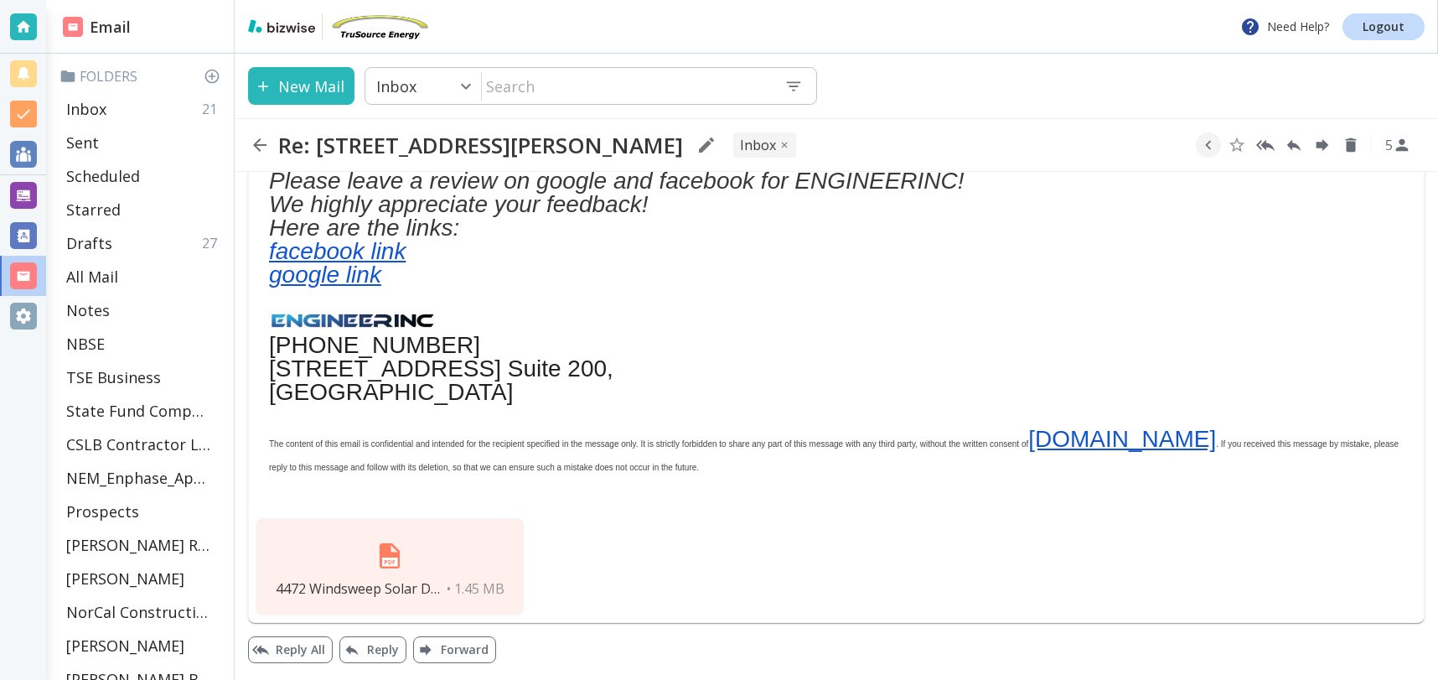
click at [402, 561] on img at bounding box center [390, 556] width 40 height 40
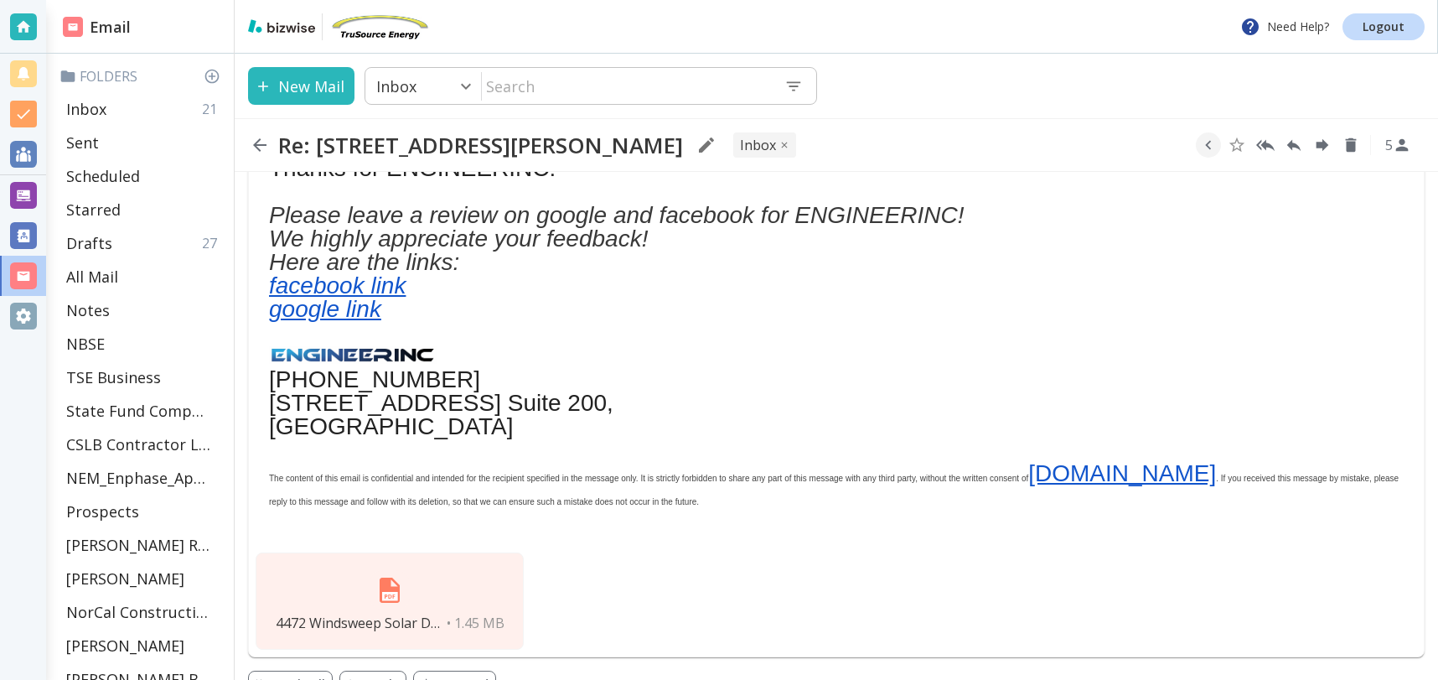
scroll to position [526, 0]
